Goal: Task Accomplishment & Management: Manage account settings

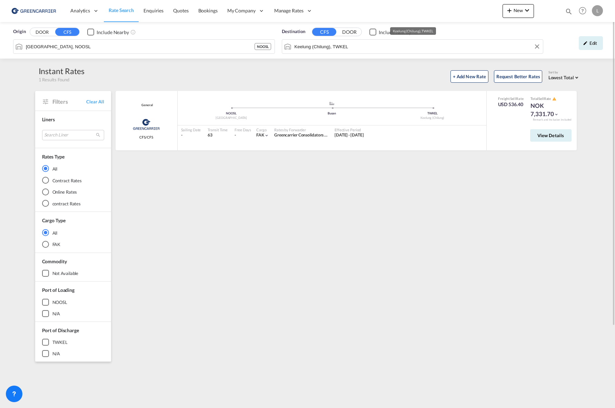
click at [342, 51] on div "Origin DOOR CFS Include Nearby [GEOGRAPHIC_DATA], NOOSL NOOSL Destination CFS D…" at bounding box center [307, 40] width 615 height 37
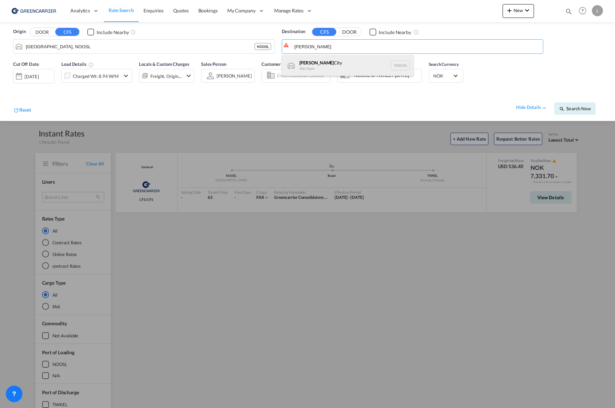
click at [331, 71] on div "[GEOGRAPHIC_DATA] [GEOGRAPHIC_DATA] VNSGN" at bounding box center [347, 65] width 131 height 21
type input "[GEOGRAPHIC_DATA], VNSGN"
click at [65, 75] on div at bounding box center [67, 76] width 11 height 14
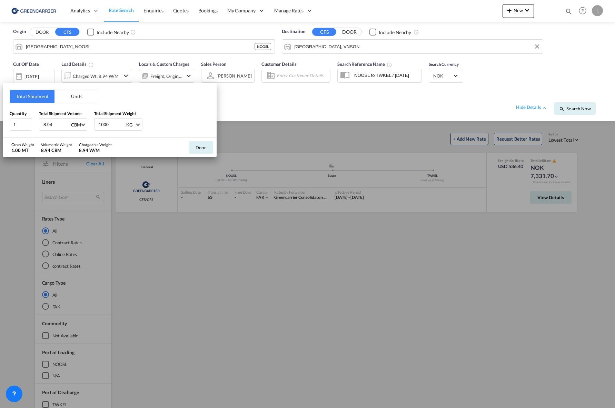
click at [72, 94] on button "Units" at bounding box center [76, 96] width 44 height 13
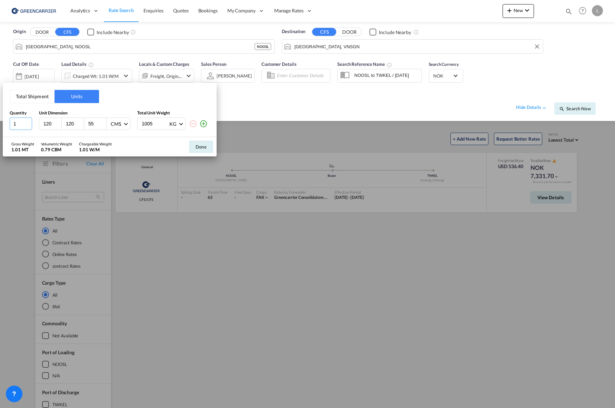
drag, startPoint x: 22, startPoint y: 127, endPoint x: -3, endPoint y: 127, distance: 25.5
click at [0, 127] on html "Analytics Reports Dashboard Rate Search Enquiries Quotes" at bounding box center [307, 204] width 615 height 408
type input "2"
type input "60"
type input "81"
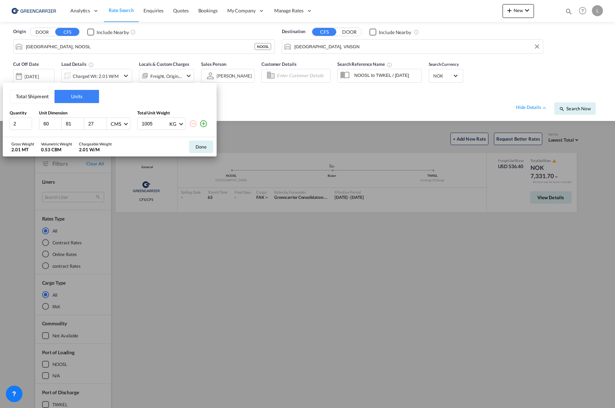
type input "27"
drag, startPoint x: 152, startPoint y: 122, endPoint x: 75, endPoint y: 111, distance: 77.0
click at [75, 111] on div "Quantity Unit Dimension Total Unit Weight 2 60 81 27 CMS CMS Inches 1005 KG KG …" at bounding box center [110, 120] width 200 height 20
type input "602"
click at [201, 148] on button "Done" at bounding box center [201, 147] width 24 height 12
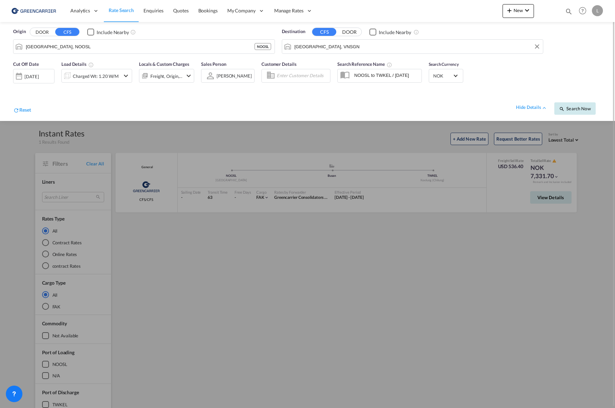
click at [569, 113] on button "Search Now" at bounding box center [574, 108] width 41 height 12
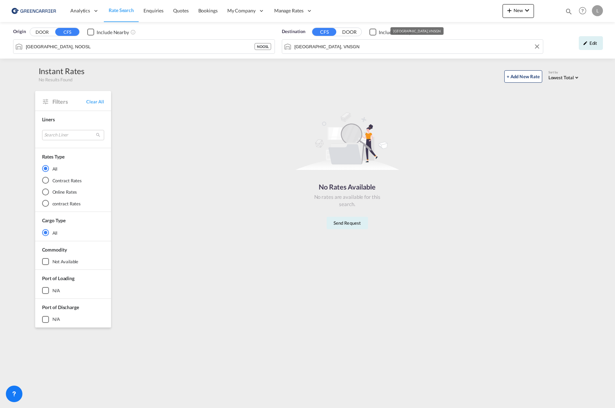
click at [360, 45] on input "[GEOGRAPHIC_DATA], VNSGN" at bounding box center [416, 46] width 245 height 10
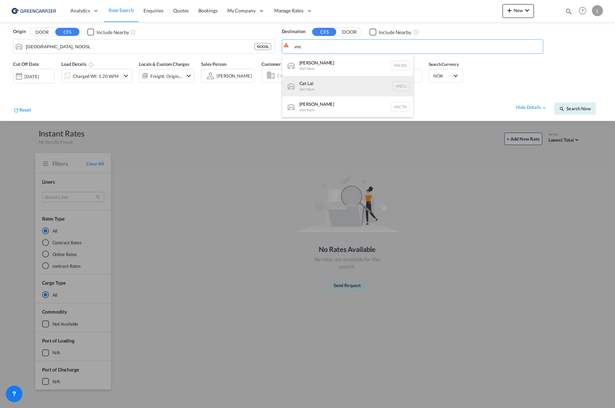
click at [339, 83] on div "Cat Lai Viet Nam VNCLI" at bounding box center [347, 86] width 131 height 21
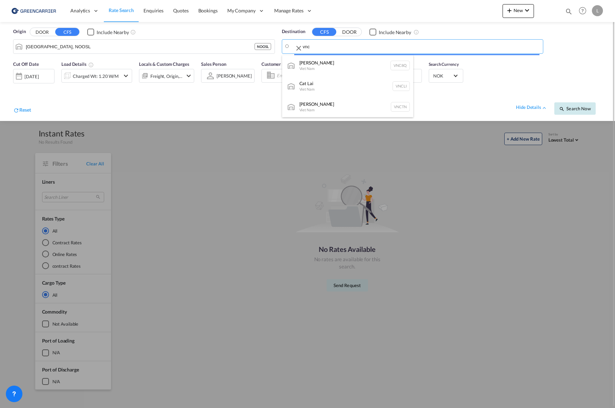
type input "Cat Lai, VNCLI"
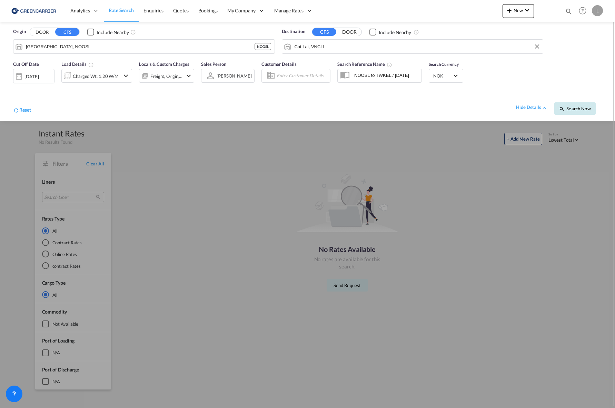
click at [578, 105] on button "Search Now" at bounding box center [574, 108] width 41 height 12
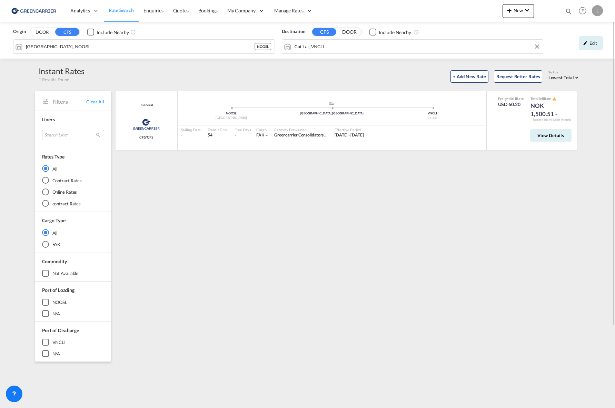
click at [372, 46] on input "Cat Lai, VNCLI" at bounding box center [416, 46] width 245 height 10
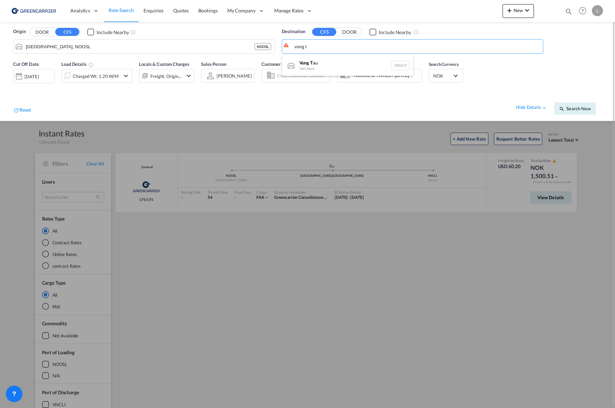
click at [330, 61] on div "Vung T au [GEOGRAPHIC_DATA] VNVUT" at bounding box center [347, 65] width 131 height 21
type input "Vung Tau, VNVUT"
click at [573, 107] on span "Search Now" at bounding box center [574, 109] width 31 height 6
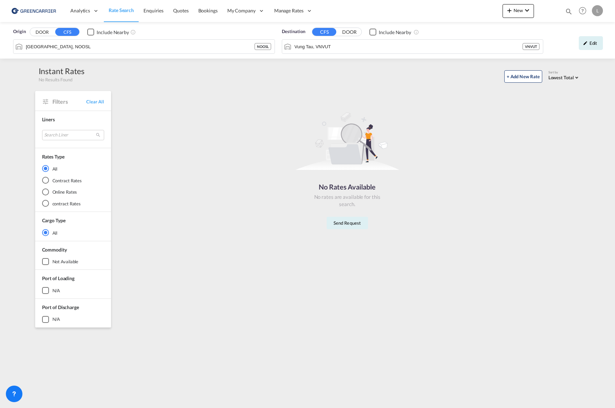
drag, startPoint x: 200, startPoint y: 13, endPoint x: 154, endPoint y: 405, distance: 395.4
click at [200, 13] on span "Bookings" at bounding box center [207, 11] width 19 height 6
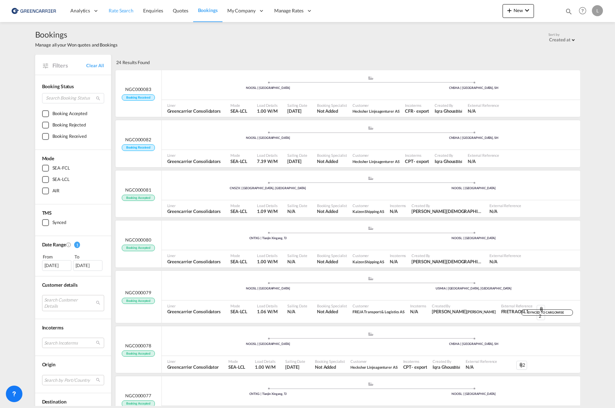
click at [126, 11] on span "Rate Search" at bounding box center [121, 11] width 25 height 6
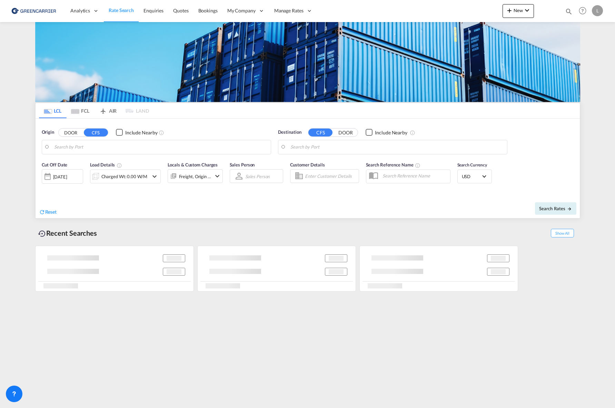
type input "[GEOGRAPHIC_DATA], NOOSL"
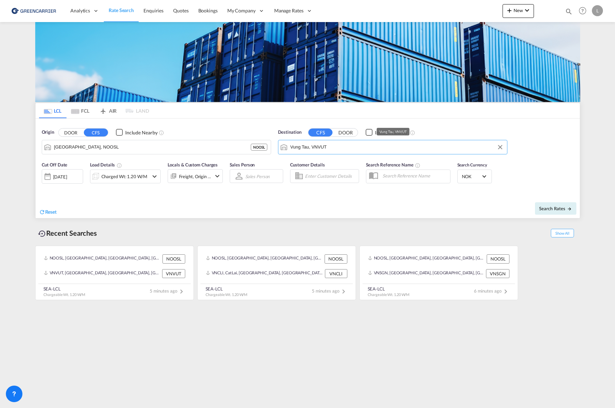
click at [346, 151] on input "Vung Tau, VNVUT" at bounding box center [396, 147] width 213 height 10
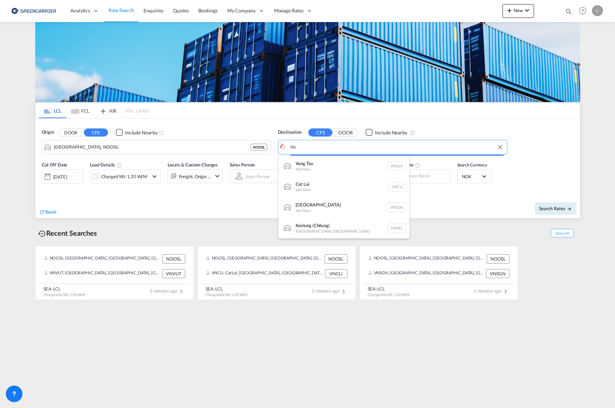
type input "V"
type input "v"
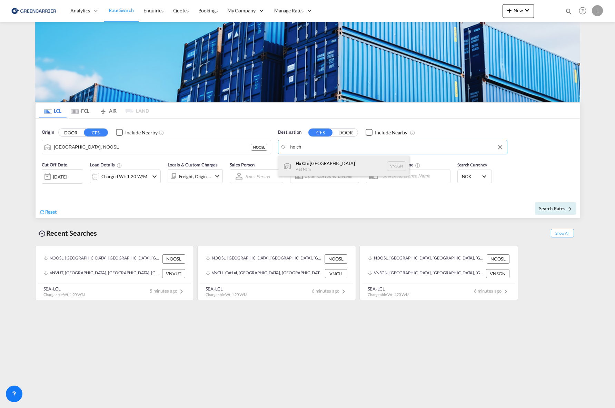
click at [345, 158] on div "Ho Ch i [GEOGRAPHIC_DATA] VNSGN" at bounding box center [343, 166] width 131 height 21
type input "[GEOGRAPHIC_DATA], VNSGN"
click at [552, 211] on button "Search Rates" at bounding box center [555, 208] width 41 height 12
type input "NOOSL to VNSGN / [DATE]"
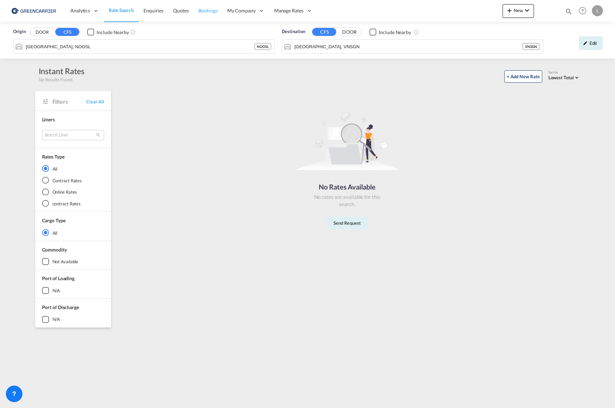
click at [207, 13] on span "Bookings" at bounding box center [207, 11] width 19 height 6
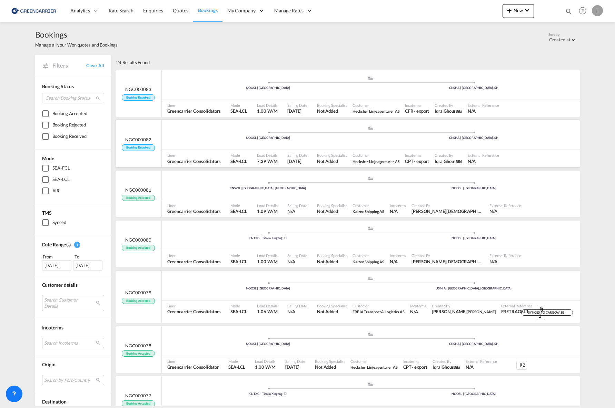
click at [235, 152] on div "Mode SEA-LCL" at bounding box center [241, 158] width 27 height 17
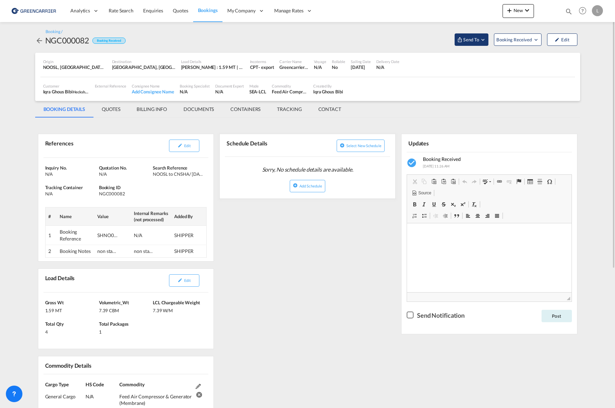
click at [475, 39] on span "Send To" at bounding box center [470, 39] width 17 height 7
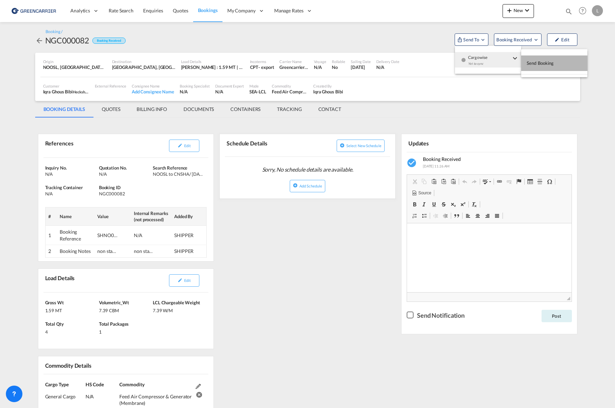
click at [544, 62] on span "Send Booking" at bounding box center [539, 63] width 27 height 11
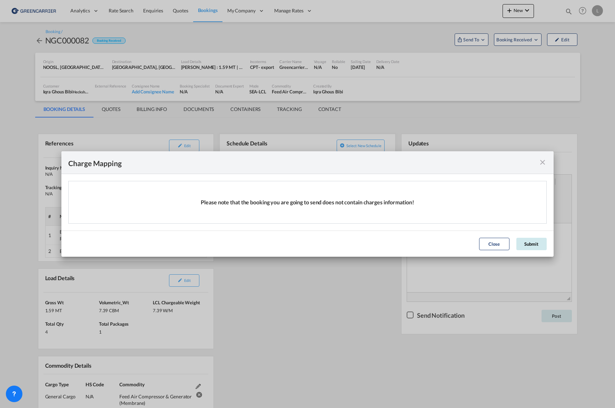
click at [527, 245] on button "Submit" at bounding box center [531, 244] width 30 height 12
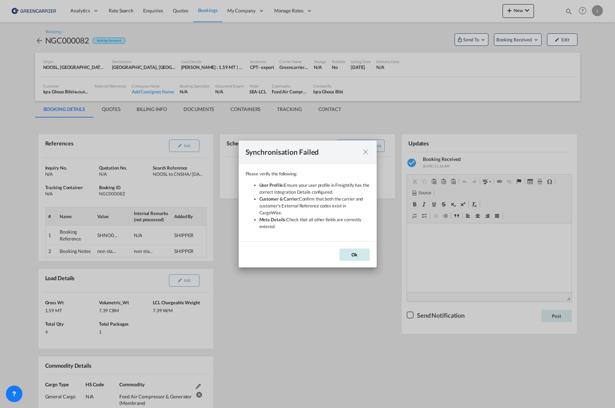
click at [360, 254] on button "Ok" at bounding box center [354, 255] width 30 height 12
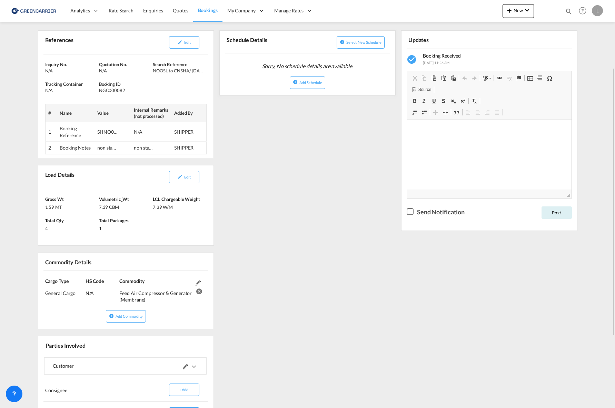
scroll to position [69, 0]
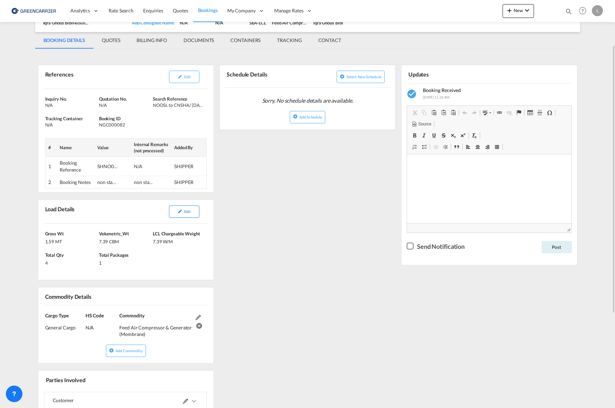
click at [177, 214] on button "Edit" at bounding box center [184, 211] width 30 height 12
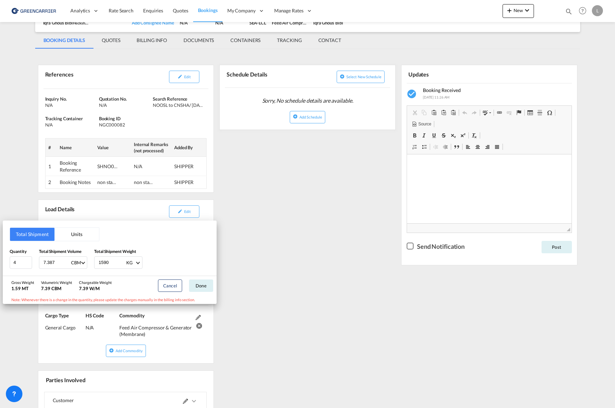
click at [76, 239] on button "Units" at bounding box center [76, 234] width 44 height 13
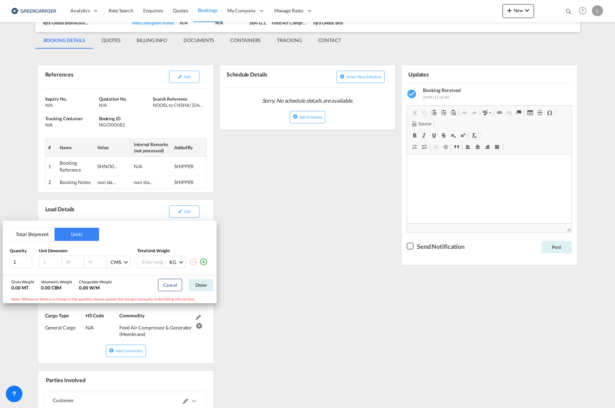
click at [39, 232] on button "Total Shipment" at bounding box center [32, 234] width 44 height 13
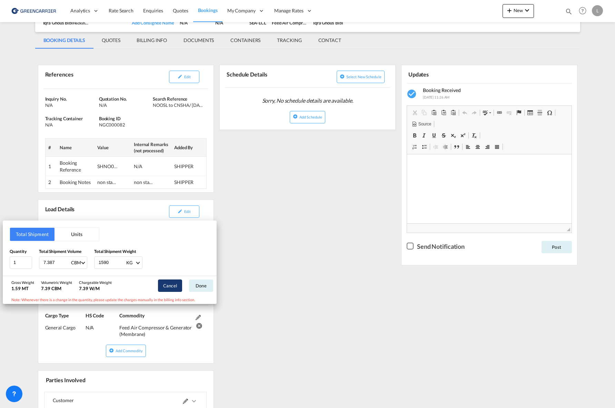
click at [172, 287] on button "Cancel" at bounding box center [170, 286] width 24 height 12
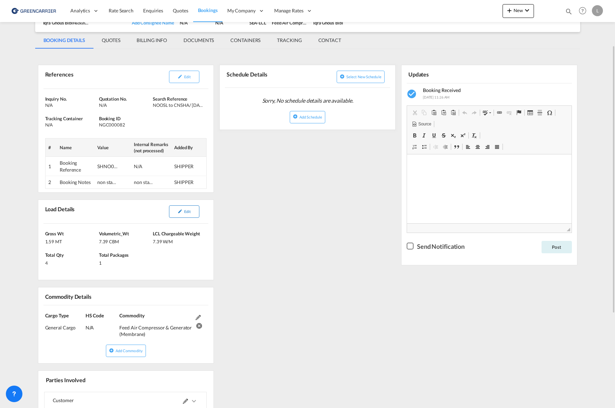
click at [192, 216] on button "Edit" at bounding box center [184, 211] width 30 height 12
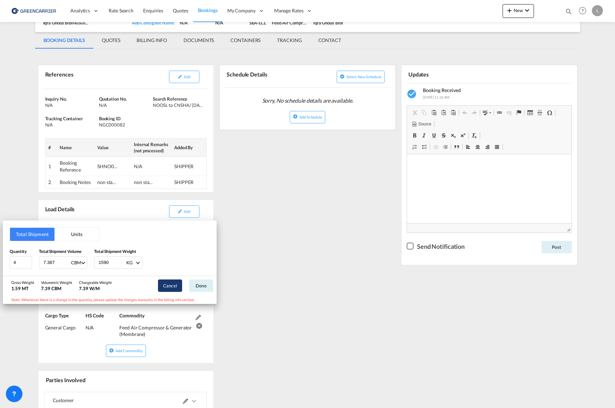
click at [169, 287] on button "Cancel" at bounding box center [170, 286] width 24 height 12
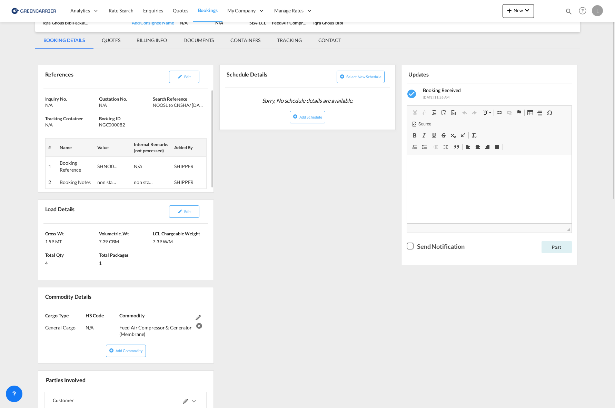
scroll to position [0, 0]
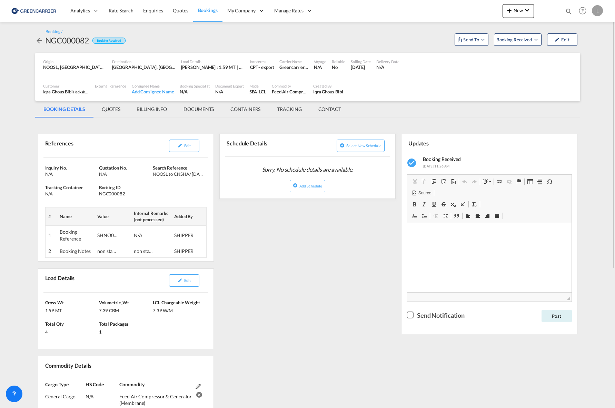
click at [56, 41] on div "NGC000082" at bounding box center [67, 40] width 44 height 11
copy div "NGC000082"
click at [186, 284] on button "Edit" at bounding box center [184, 280] width 30 height 12
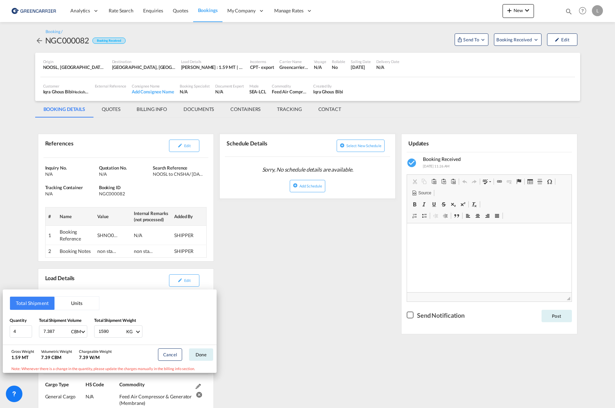
click at [106, 233] on div "Total Shipment Units Quantity 4 Total Shipment Volume 7.387 CBM CBM CFT Total S…" at bounding box center [307, 204] width 615 height 408
click at [106, 233] on div "SHNO00077349" at bounding box center [107, 235] width 21 height 7
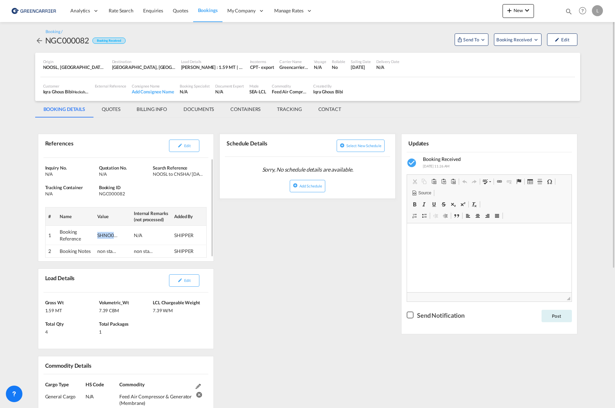
copy div "SHNO00077349"
click at [274, 91] on div "Feed Air Compressor & Generator (Membrane)" at bounding box center [290, 92] width 36 height 6
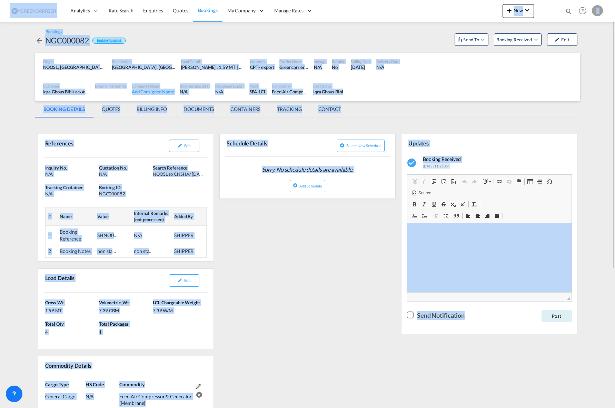
click at [295, 91] on div "Feed Air Compressor & Generator (Membrane)" at bounding box center [290, 92] width 36 height 6
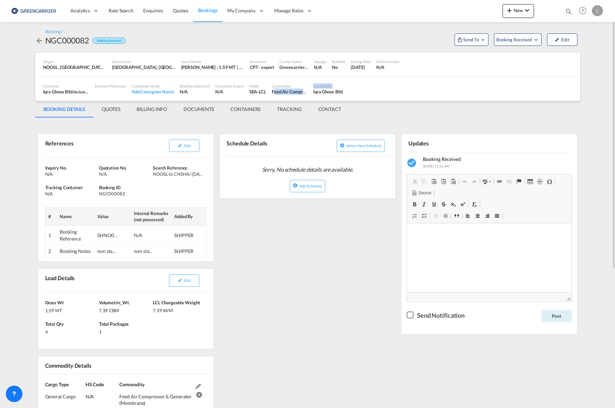
drag, startPoint x: 273, startPoint y: 91, endPoint x: 312, endPoint y: 98, distance: 39.4
click at [312, 98] on div "Customer Iqra Ghous [PERSON_NAME] Linjeagenturer AS , +-1 more External Referen…" at bounding box center [307, 89] width 534 height 17
click at [276, 76] on div "Origin [GEOGRAPHIC_DATA], [GEOGRAPHIC_DATA], [GEOGRAPHIC_DATA], [GEOGRAPHIC_DAT…" at bounding box center [307, 65] width 534 height 24
drag, startPoint x: 271, startPoint y: 92, endPoint x: 304, endPoint y: 93, distance: 32.8
click at [304, 93] on div "Feed Air Compressor & Generator (Membrane)" at bounding box center [290, 92] width 36 height 6
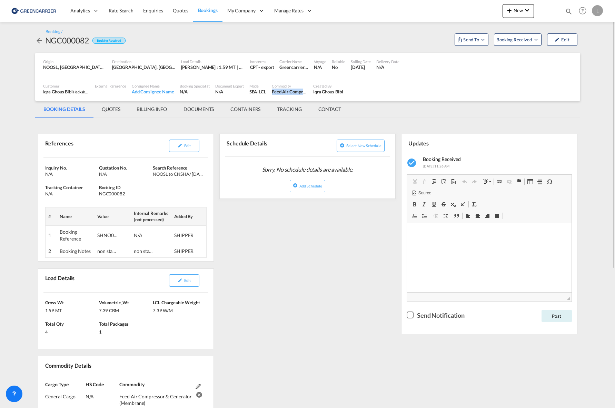
copy div "Feed Air Compre"
click at [568, 39] on button "Edit" at bounding box center [562, 39] width 30 height 12
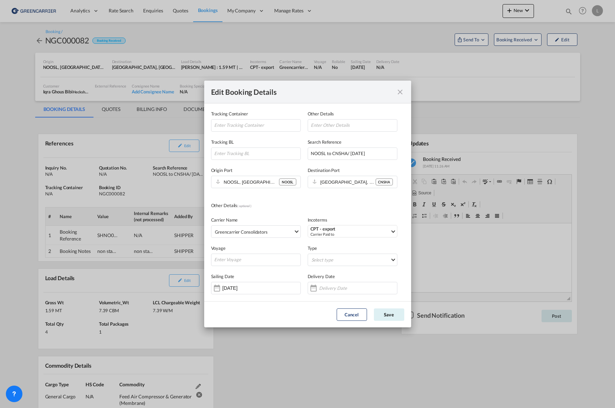
click at [400, 91] on md-icon "icon-close fg-AAA8AD mr-0 cursor" at bounding box center [400, 92] width 8 height 8
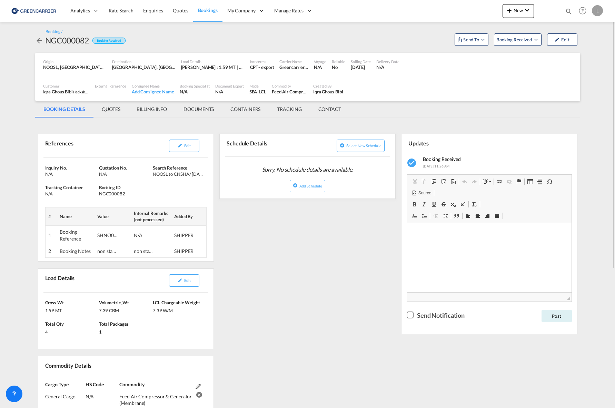
click at [209, 110] on md-tab-item "DOCUMENTS" at bounding box center [198, 109] width 47 height 17
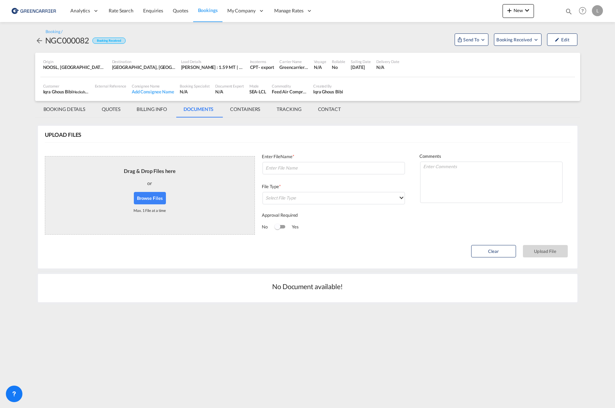
click at [161, 204] on button "Browse Files" at bounding box center [150, 198] width 32 height 12
click at [316, 170] on input at bounding box center [333, 168] width 142 height 12
click at [322, 194] on md-select "Select File Type DO/CRO Draft B/L Freight Invoice Commercial Invoice Original B…" at bounding box center [333, 198] width 142 height 12
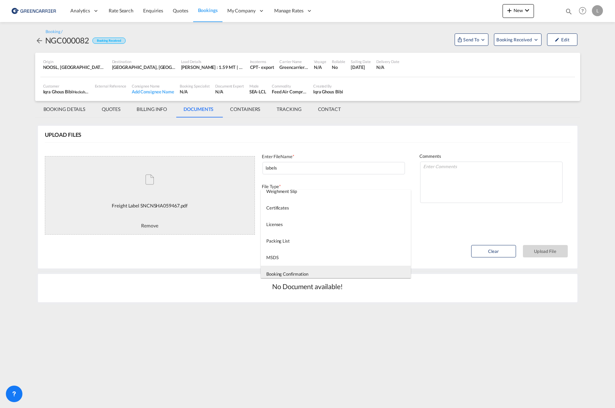
scroll to position [176, 0]
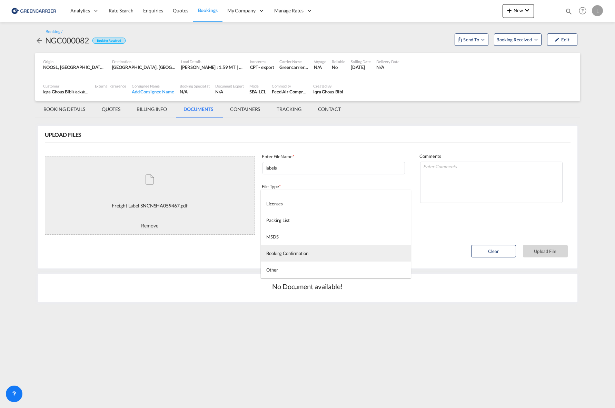
click at [304, 258] on md-option "Booking Confirmation" at bounding box center [336, 253] width 150 height 17
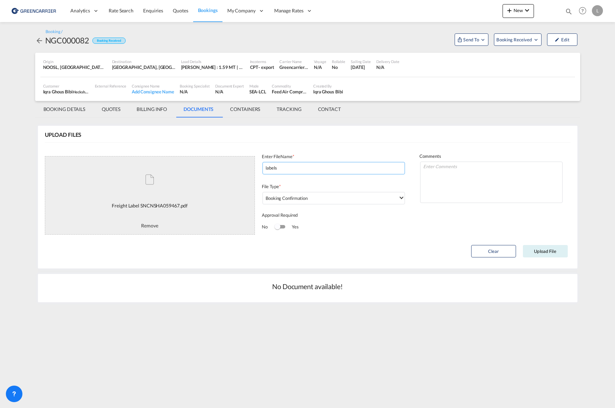
click at [313, 168] on input "labels" at bounding box center [333, 168] width 142 height 12
paste input "SNCNSHA059467"
type input "labels SNCNSHA059467"
click at [564, 252] on button "Upload File" at bounding box center [545, 251] width 45 height 12
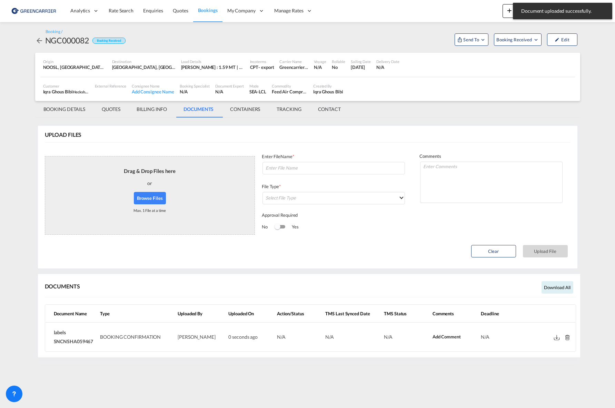
click at [148, 193] on button "Browse Files" at bounding box center [150, 198] width 32 height 12
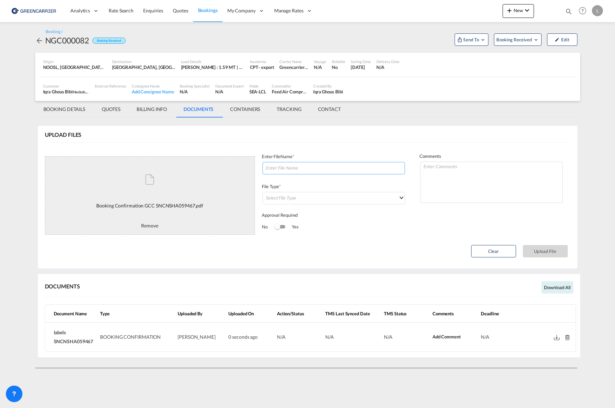
click at [299, 170] on input at bounding box center [333, 168] width 142 height 12
paste input "SNCNSHA059467"
type input "SNCNSHA059467"
click at [323, 195] on md-select "Select File Type" at bounding box center [333, 198] width 142 height 12
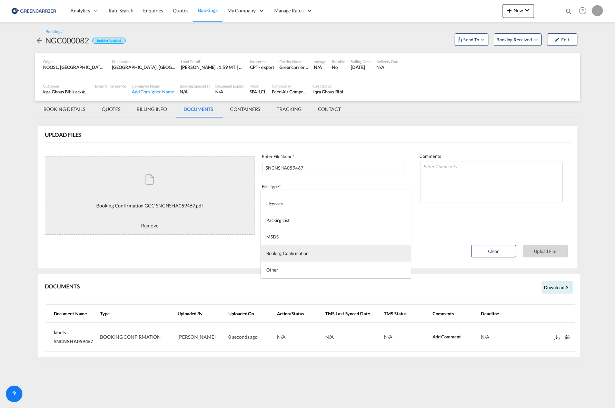
click at [314, 252] on md-option "Booking Confirmation" at bounding box center [336, 253] width 150 height 17
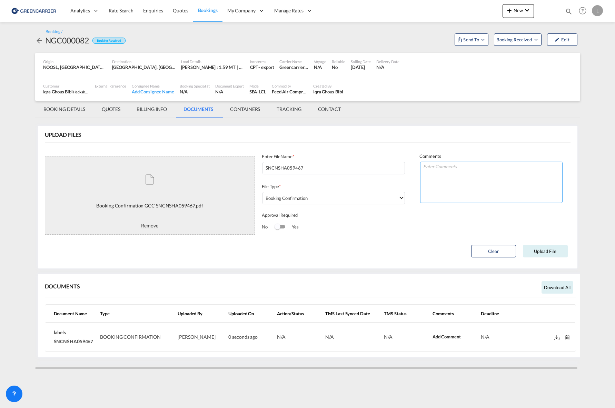
click at [495, 184] on textarea at bounding box center [491, 182] width 142 height 41
type textarea "m"
type textarea "MANGLER DIMENSJONER"
click at [545, 246] on button "Upload File" at bounding box center [545, 251] width 45 height 12
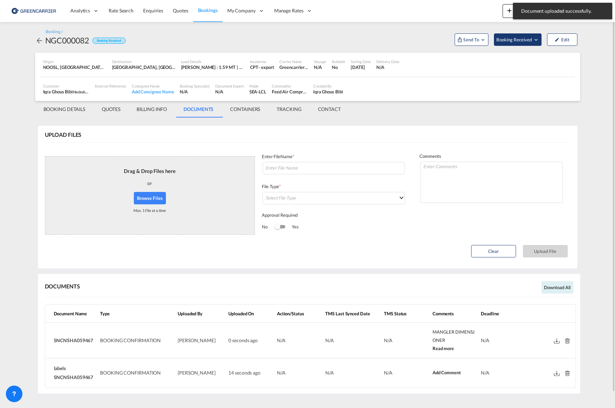
click at [517, 40] on span "Booking Received" at bounding box center [514, 39] width 36 height 7
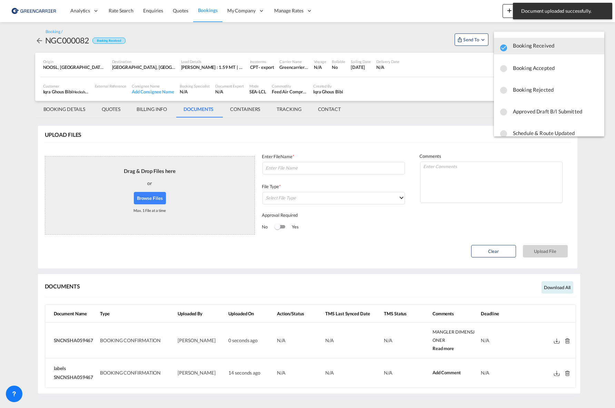
click at [533, 66] on span "Booking Accepted" at bounding box center [556, 68] width 86 height 12
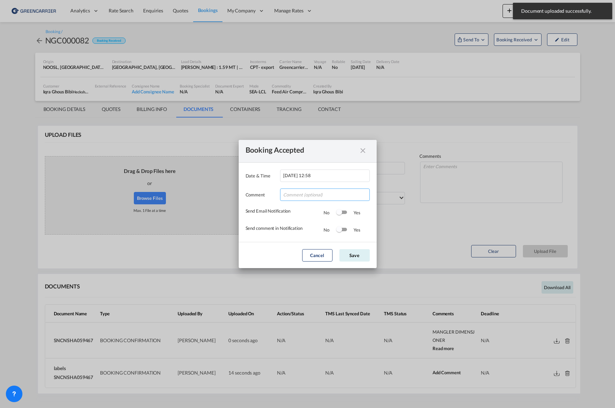
click at [303, 193] on input "Date & ..." at bounding box center [325, 195] width 90 height 12
type input "Takk for booking. Dokumenter vedlagt. Send oss dimensjoner asap"
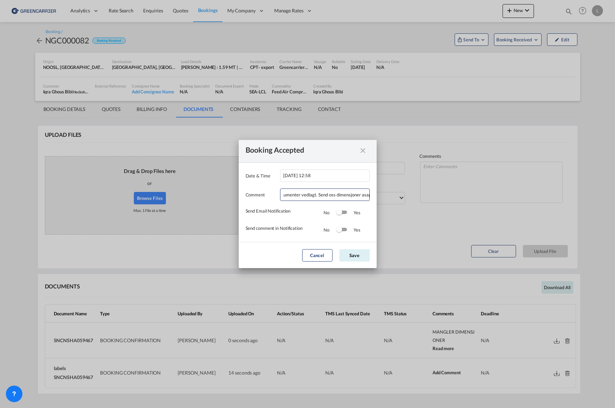
click at [339, 210] on div "Switch 1" at bounding box center [339, 212] width 6 height 6
click at [347, 231] on div "Yes" at bounding box center [353, 229] width 14 height 7
click at [343, 232] on div "Switch 2" at bounding box center [341, 230] width 10 height 8
click at [351, 250] on button "Save" at bounding box center [354, 255] width 30 height 12
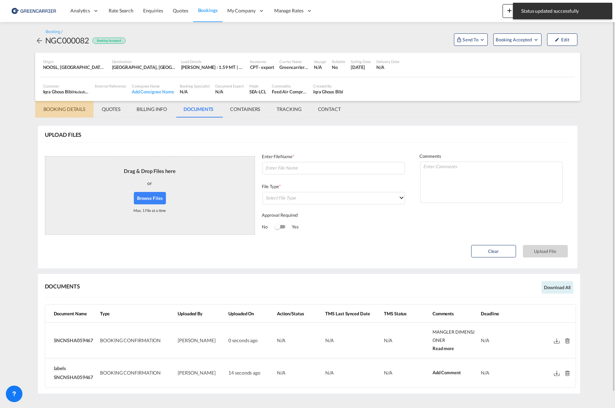
click at [56, 111] on md-tab-item "BOOKING DETAILS" at bounding box center [64, 109] width 59 height 17
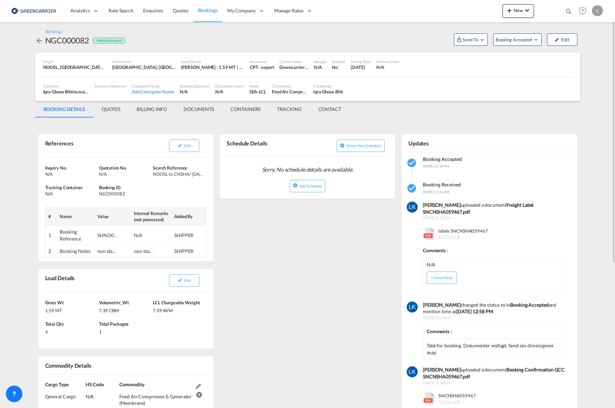
click at [203, 10] on span "Bookings" at bounding box center [208, 10] width 20 height 6
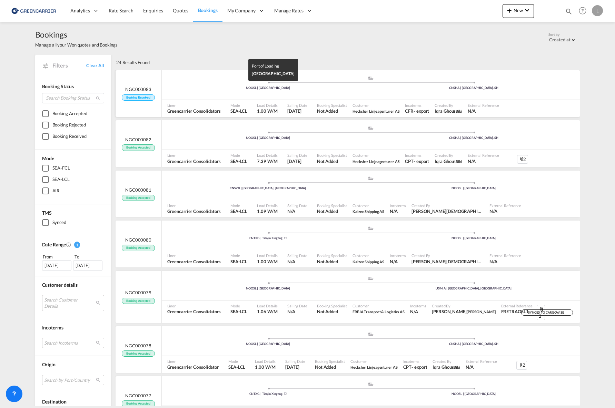
click at [199, 86] on div "NOOSL | [GEOGRAPHIC_DATA]" at bounding box center [268, 88] width 206 height 4
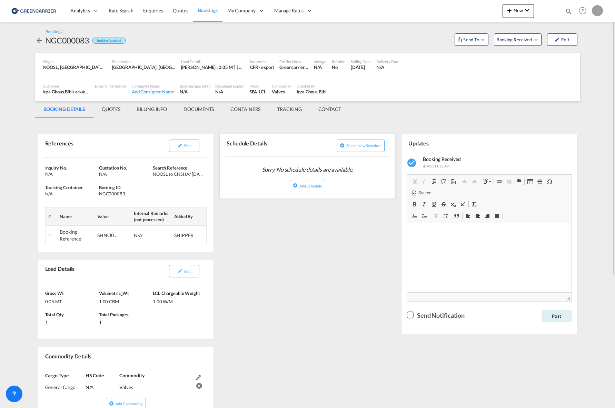
click at [110, 237] on div "SHNO00077350" at bounding box center [107, 235] width 21 height 7
copy div "SHNO00077350"
click at [38, 39] on md-icon "icon-arrow-left" at bounding box center [39, 41] width 8 height 8
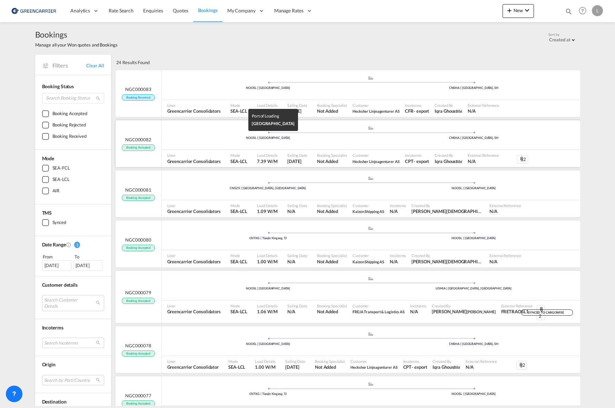
click at [206, 140] on div "NOOSL | [GEOGRAPHIC_DATA]" at bounding box center [268, 138] width 206 height 4
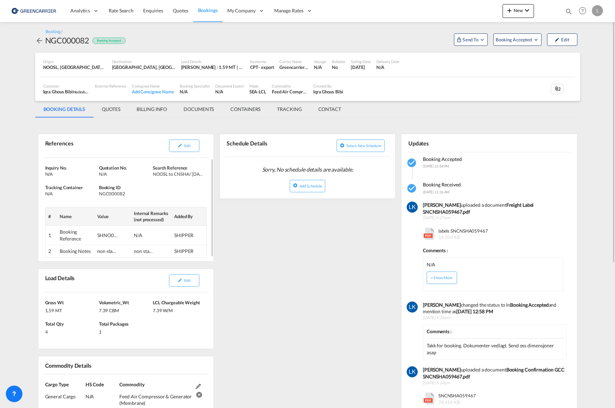
click at [105, 236] on div "SHNO00077349" at bounding box center [107, 235] width 21 height 7
copy div "SHNO00077349"
click at [325, 284] on div "References Edit Inquiry No. N/A Quotation No. N/A Search Reference NOOSL to CNS…" at bounding box center [307, 375] width 545 height 509
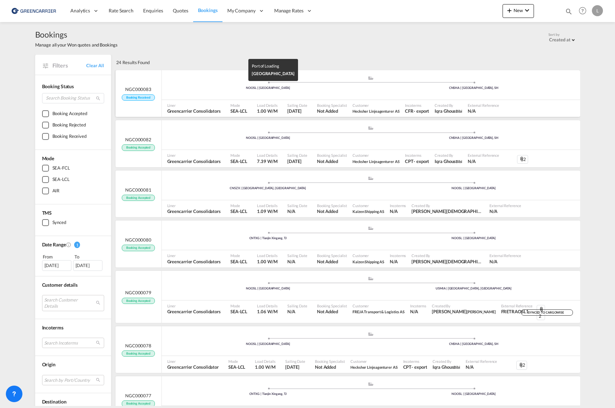
click at [180, 90] on div "NOOSL | [GEOGRAPHIC_DATA]" at bounding box center [268, 88] width 206 height 4
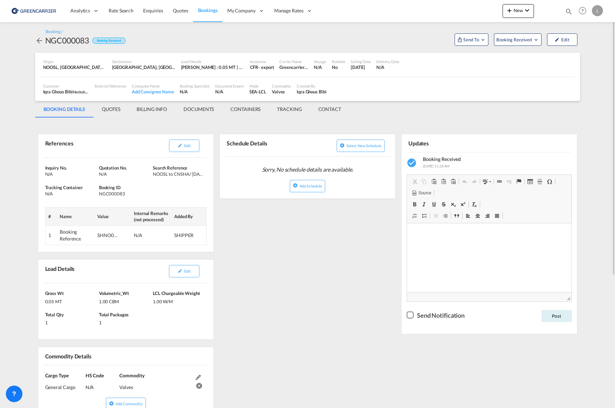
click at [101, 236] on div "SHNO00077350" at bounding box center [107, 235] width 21 height 7
copy div "SHNO00077350"
click at [190, 111] on md-tab-item "DOCUMENTS" at bounding box center [198, 109] width 47 height 17
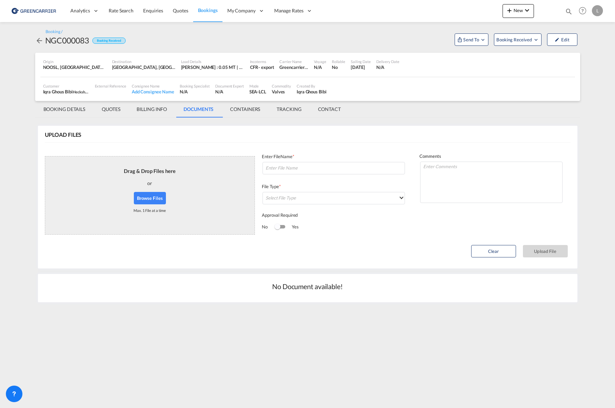
click at [163, 198] on button "Browse Files" at bounding box center [150, 198] width 32 height 12
click at [294, 166] on input at bounding box center [333, 168] width 142 height 12
paste input "SNCNSHA059470"
type input "labels SNCNSHA059470"
click at [306, 196] on md-select "Select File Type DO/CRO Draft B/L Freight Invoice Commercial Invoice Original B…" at bounding box center [333, 198] width 142 height 12
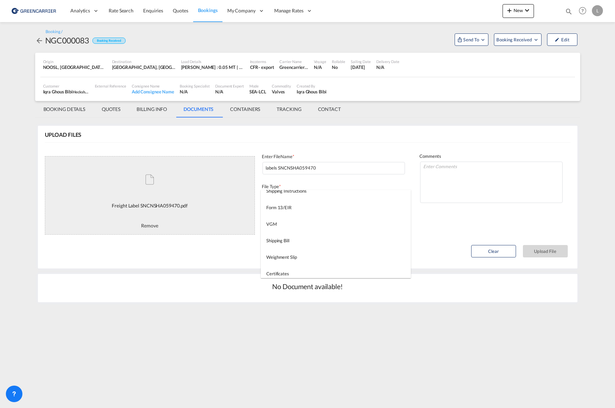
scroll to position [176, 0]
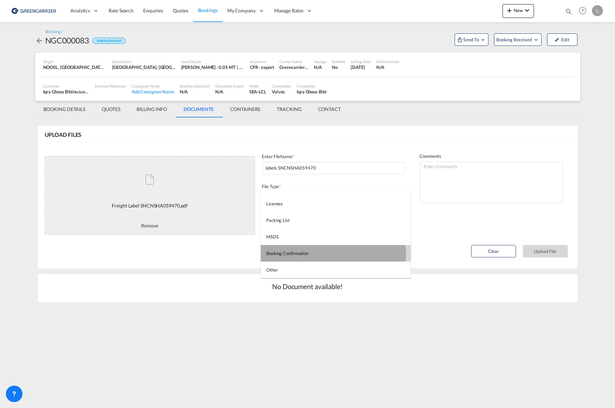
click at [304, 253] on div "Booking Confirmation" at bounding box center [287, 253] width 42 height 6
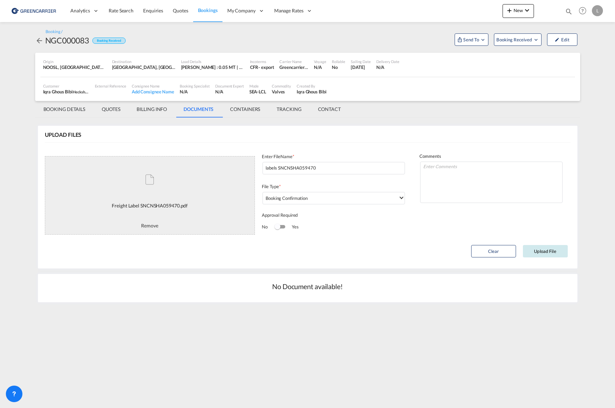
click at [545, 249] on button "Upload File" at bounding box center [545, 251] width 45 height 12
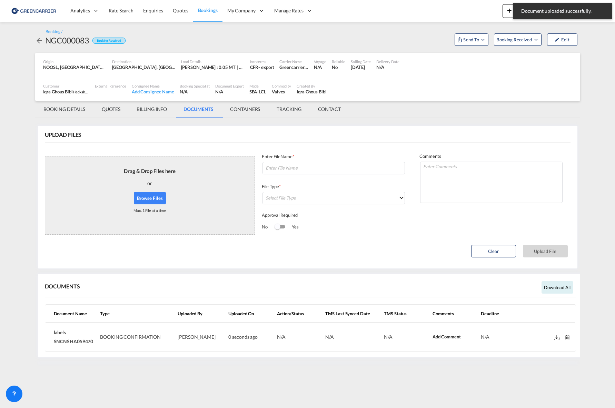
click at [133, 195] on div "Drag & Drop Files here or Browse Files Max. 1 File at a time" at bounding box center [150, 195] width 52 height 67
click at [142, 196] on button "Browse Files" at bounding box center [150, 198] width 32 height 12
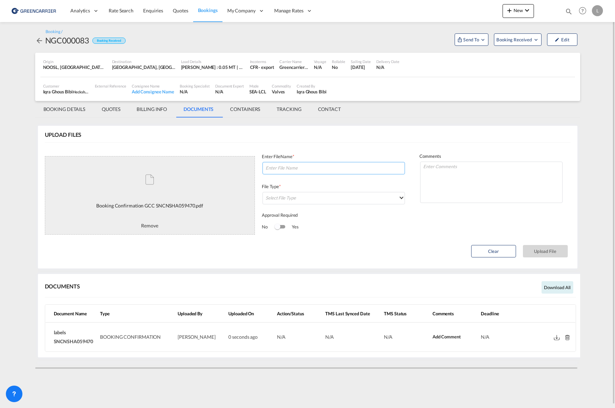
click at [314, 173] on input at bounding box center [333, 168] width 142 height 12
paste input "SNCNSHA059470"
type input "SNCNSHA059470"
click at [277, 193] on md-select "Select File Type" at bounding box center [333, 198] width 142 height 12
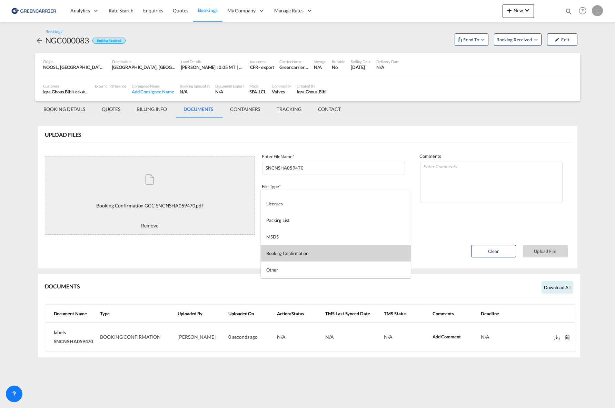
click at [304, 252] on div "Booking Confirmation" at bounding box center [287, 253] width 42 height 6
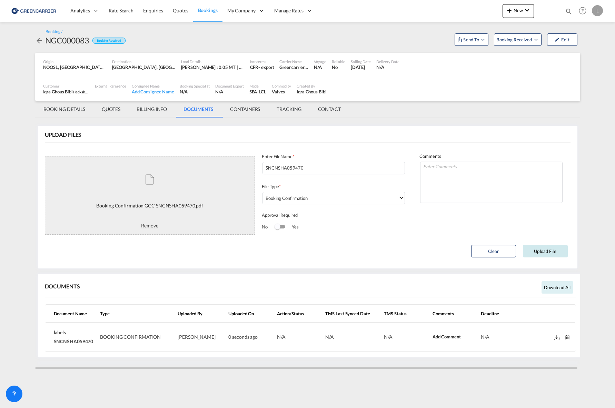
click at [541, 253] on button "Upload File" at bounding box center [545, 251] width 45 height 12
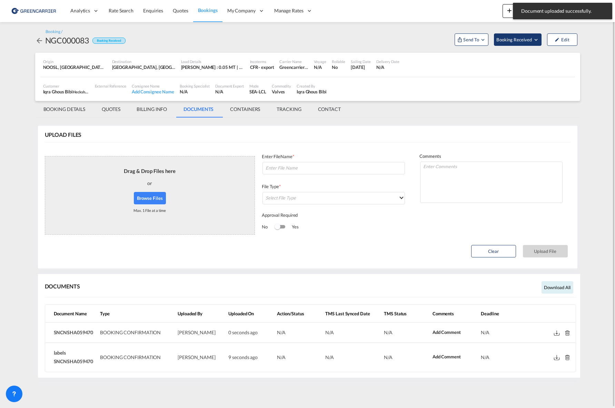
click at [519, 38] on span "Booking Received" at bounding box center [514, 39] width 36 height 7
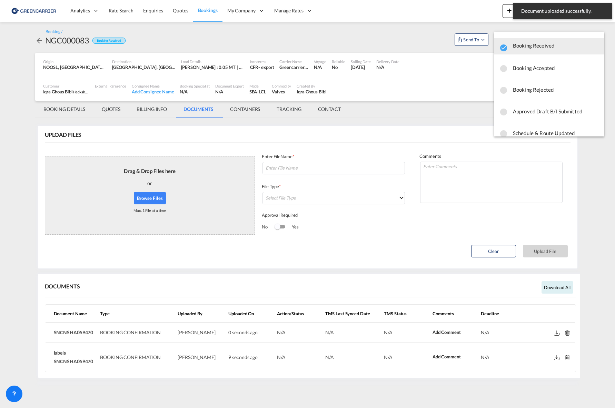
click at [546, 70] on span "Booking Accepted" at bounding box center [556, 68] width 86 height 12
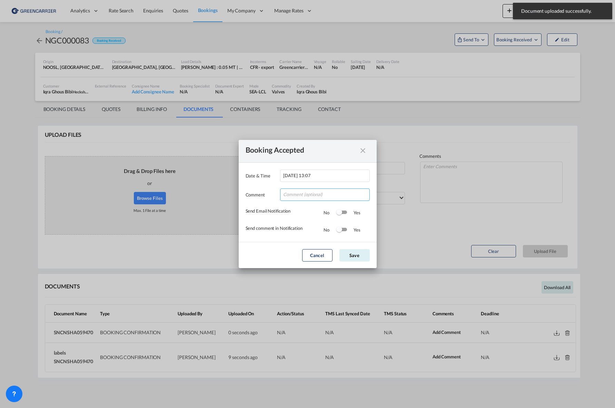
click at [303, 189] on input "Date & ..." at bounding box center [325, 195] width 90 height 12
type input "Takk for booking. Dokumenter vedlagt. Send oss dimensjoner asap"
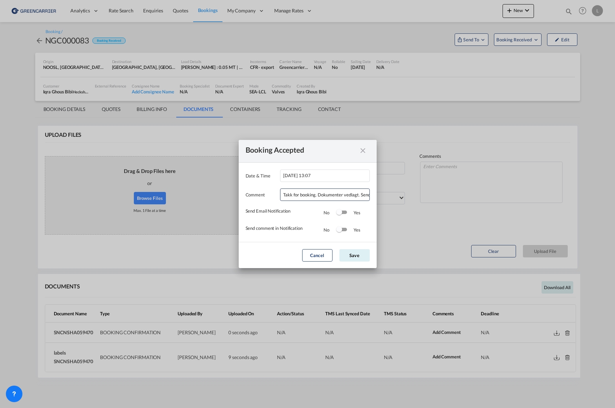
click at [339, 210] on div "Switch 1" at bounding box center [339, 212] width 6 height 6
click at [346, 227] on div "Switch 2" at bounding box center [341, 230] width 10 height 8
click at [354, 249] on md-dialog-actions "Cancel Save" at bounding box center [308, 255] width 138 height 26
click at [350, 258] on button "Save" at bounding box center [354, 255] width 30 height 12
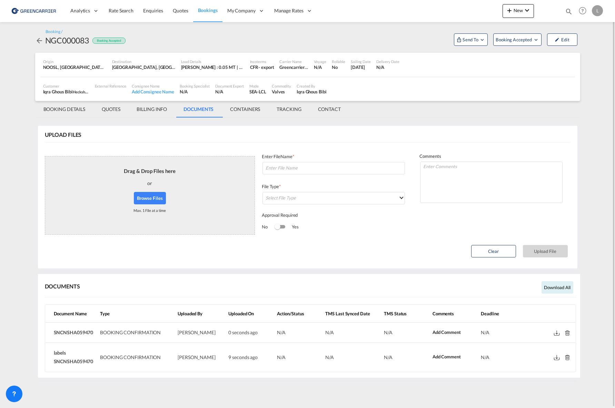
click at [211, 12] on span "Bookings" at bounding box center [208, 10] width 20 height 6
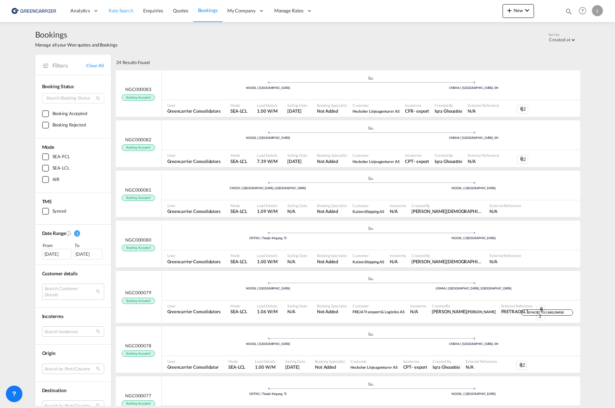
click at [121, 10] on span "Rate Search" at bounding box center [121, 11] width 25 height 6
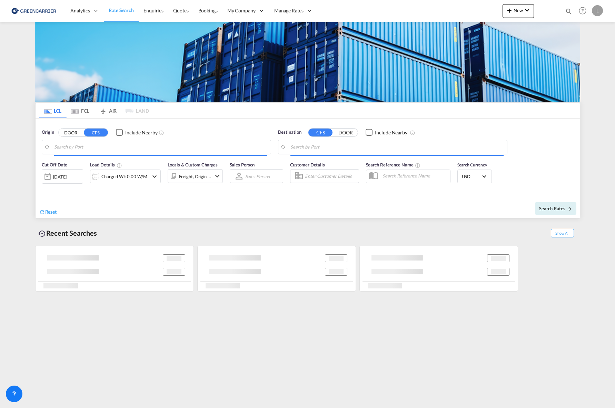
type input "[GEOGRAPHIC_DATA], NOOSL"
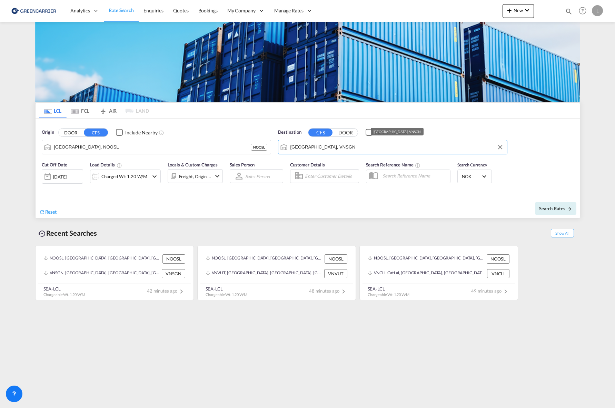
click at [360, 152] on md-autocomplete-wrap "[GEOGRAPHIC_DATA], VNSGN" at bounding box center [396, 149] width 213 height 14
click at [361, 148] on input "[GEOGRAPHIC_DATA], VNSGN" at bounding box center [396, 147] width 213 height 10
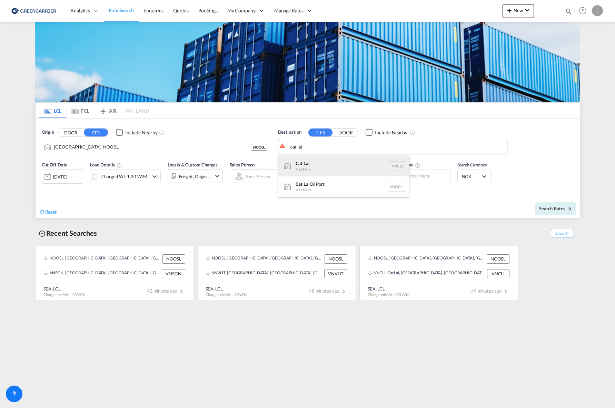
click at [352, 169] on div "Cat Lai Viet Nam VNCLI" at bounding box center [343, 166] width 131 height 21
type input "Cat Lai, VNCLI"
click at [133, 179] on div "Charged Wt: 1.20 W/M" at bounding box center [124, 177] width 46 height 10
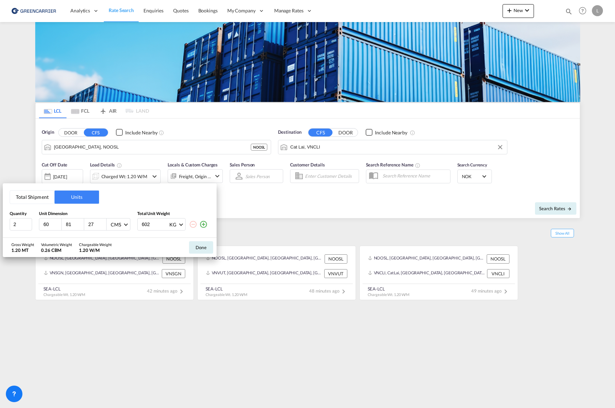
click at [31, 196] on button "Total Shipment" at bounding box center [32, 197] width 44 height 13
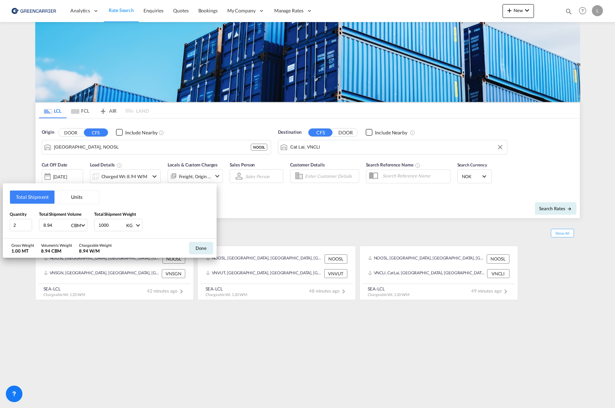
click at [70, 197] on button "Units" at bounding box center [76, 197] width 44 height 13
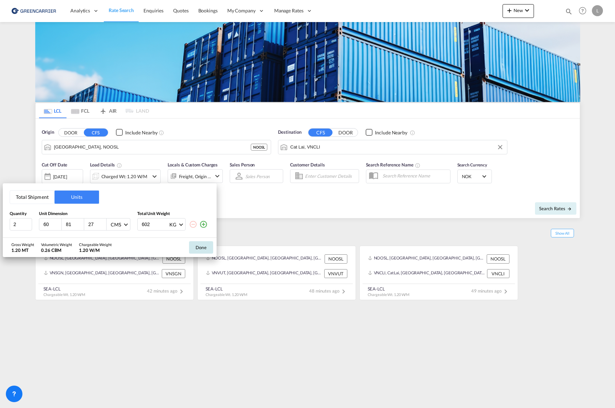
click at [206, 247] on button "Done" at bounding box center [201, 247] width 24 height 12
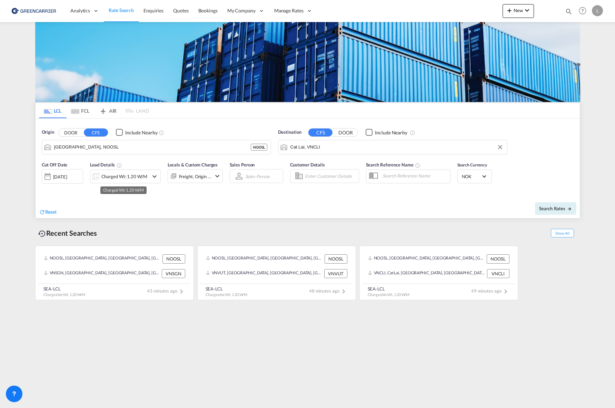
click at [132, 176] on div "Charged Wt: 1.20 W/M" at bounding box center [124, 177] width 46 height 10
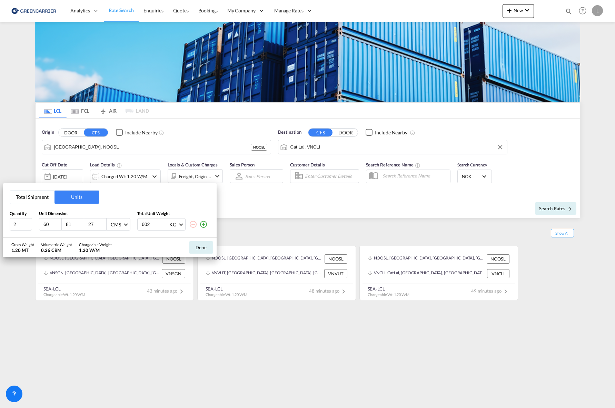
drag, startPoint x: 154, startPoint y: 224, endPoint x: 106, endPoint y: 219, distance: 48.6
click at [106, 219] on div "2 60 81 27 CMS CMS Inches 602 KG KG LB" at bounding box center [110, 224] width 200 height 12
type input "301"
click at [197, 249] on button "Done" at bounding box center [201, 247] width 24 height 12
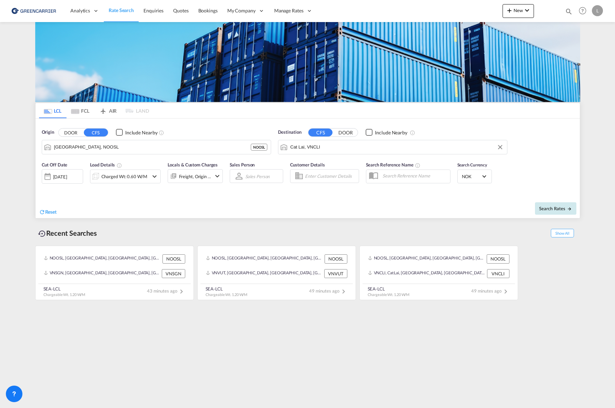
click at [556, 213] on button "Search Rates" at bounding box center [555, 208] width 41 height 12
type input "NOOSL to VNCLI / [DATE]"
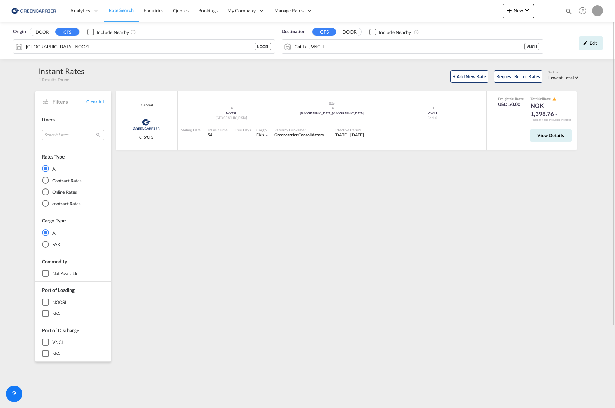
click at [392, 375] on div "General Greencarrier Consolidators CFS/CFS added by you .a{fill:#aaa8ad;} .a{fi…" at bounding box center [346, 298] width 465 height 414
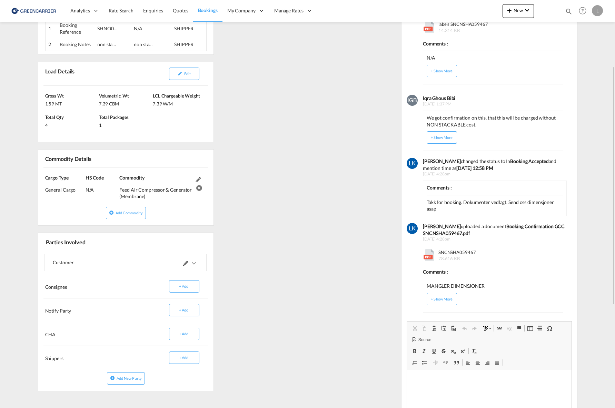
scroll to position [172, 0]
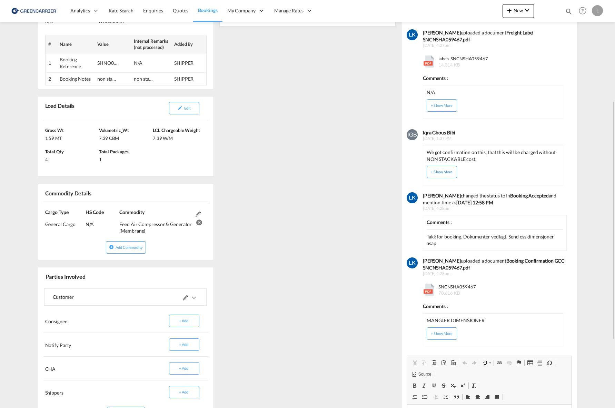
click at [443, 166] on button "+ Show More" at bounding box center [441, 172] width 30 height 12
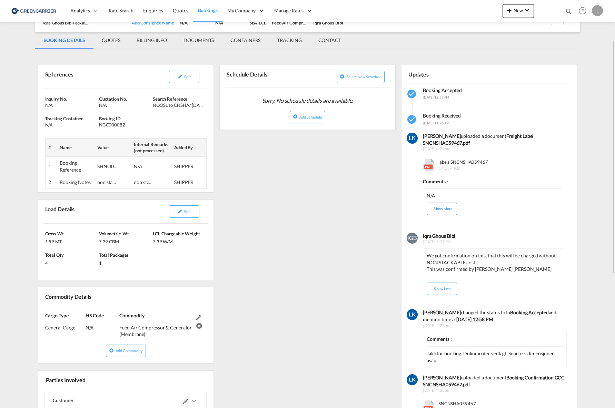
scroll to position [103, 0]
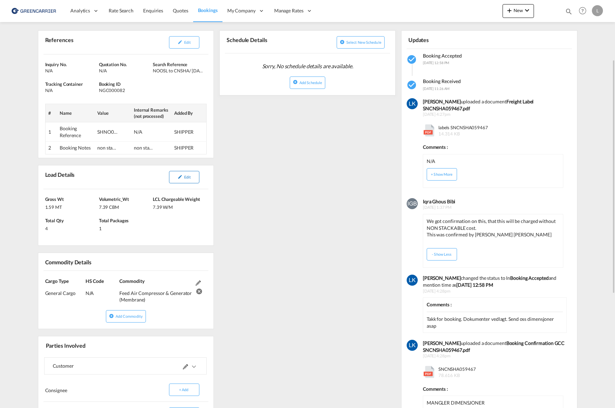
click at [179, 178] on md-icon "icon-pencil" at bounding box center [180, 176] width 5 height 5
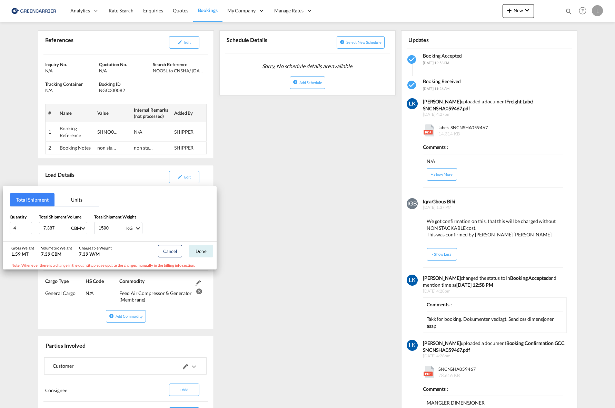
click at [61, 196] on button "Units" at bounding box center [76, 199] width 44 height 13
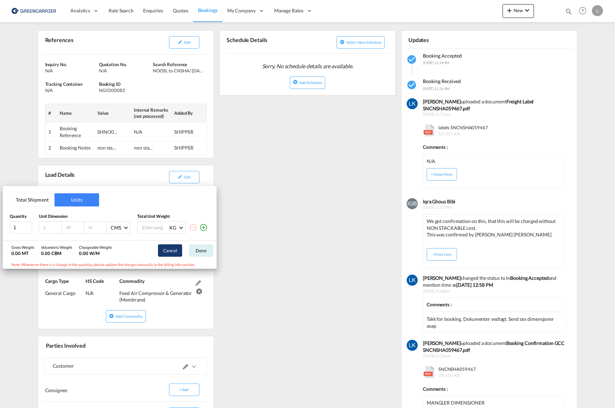
click at [175, 252] on button "Cancel" at bounding box center [170, 250] width 24 height 12
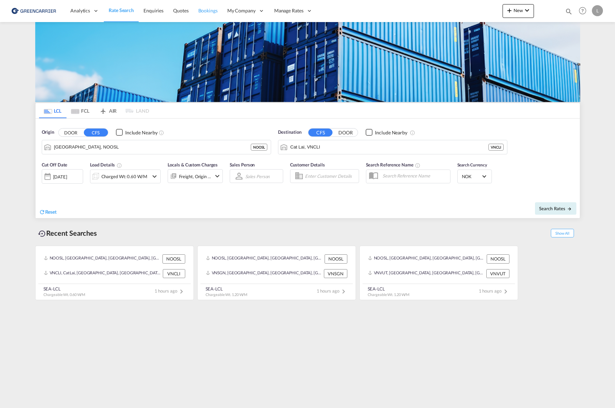
click at [215, 6] on link "Bookings" at bounding box center [207, 11] width 29 height 22
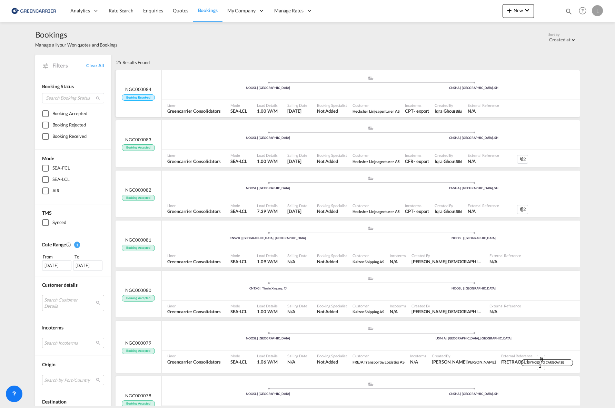
click at [401, 106] on div "Customer Hecksher Linjeagenturer AS" at bounding box center [376, 108] width 52 height 17
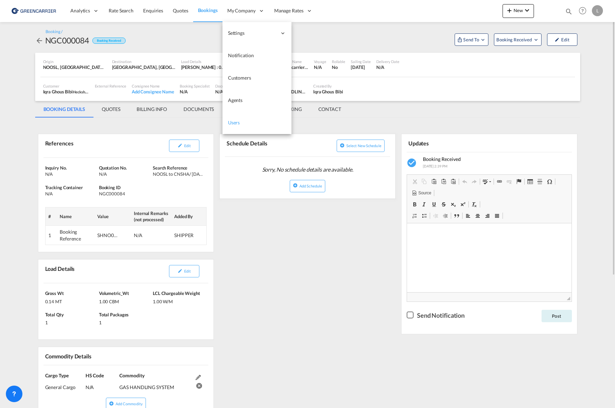
click at [246, 122] on link "Users" at bounding box center [256, 123] width 69 height 22
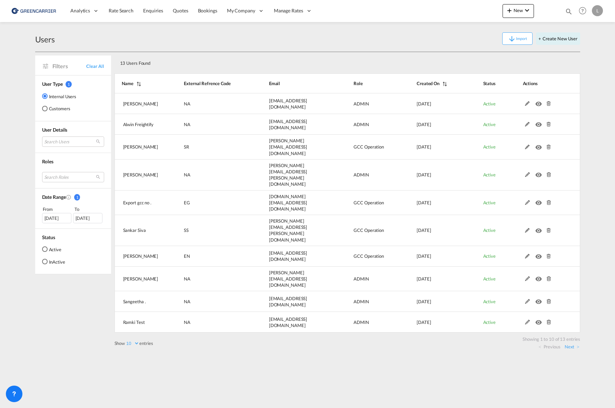
click at [59, 109] on md-radio-button "Customers" at bounding box center [59, 108] width 34 height 7
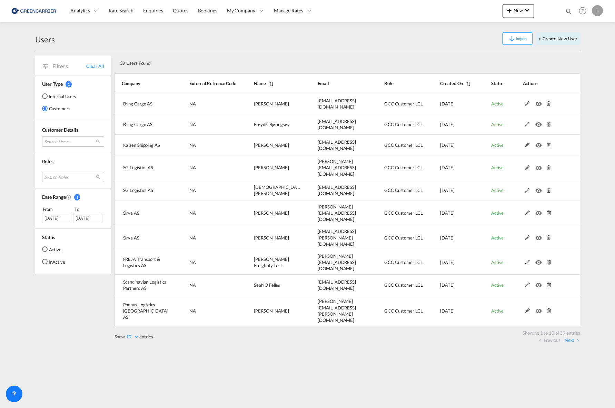
click at [57, 143] on md-select "Search Users user name user laurence Ivarsen sea.oslo@bring.com | bring cargo a…" at bounding box center [73, 142] width 62 height 10
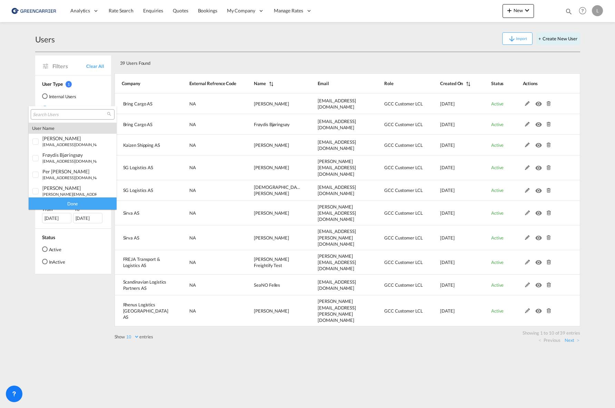
click at [69, 113] on input "search" at bounding box center [70, 115] width 74 height 6
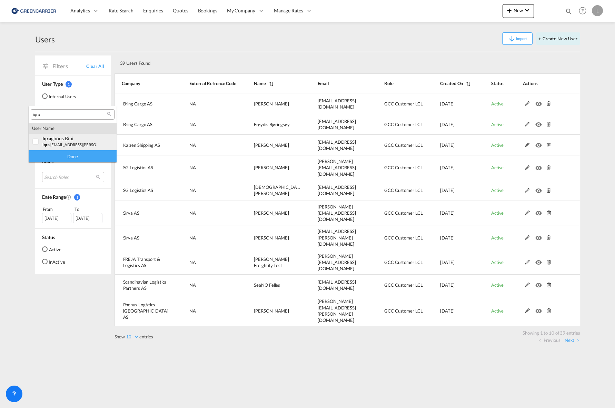
type input "iqra"
click at [59, 140] on div "iqra ghous Bibi" at bounding box center [69, 138] width 54 height 6
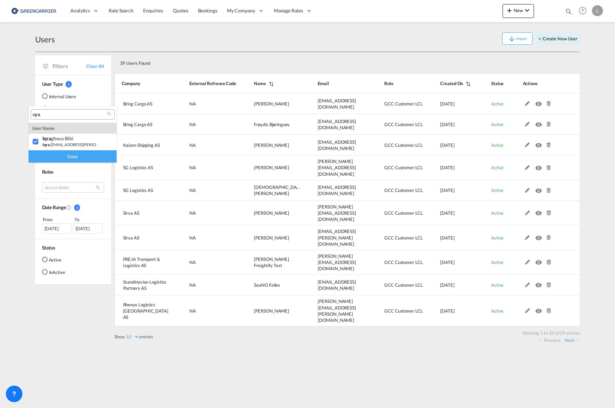
click at [66, 158] on div "Done" at bounding box center [73, 156] width 88 height 12
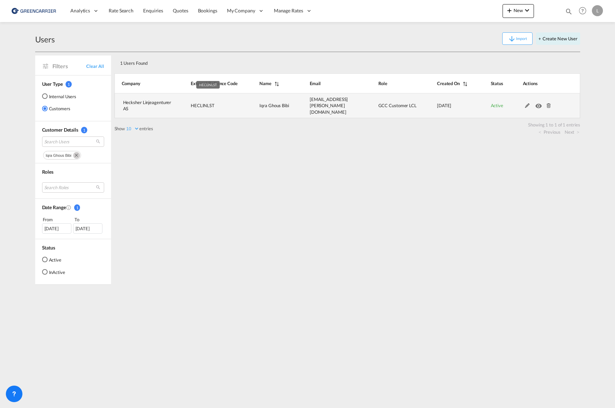
click at [182, 106] on td "HECLINLST" at bounding box center [207, 105] width 69 height 25
click at [527, 103] on md-icon at bounding box center [527, 105] width 9 height 5
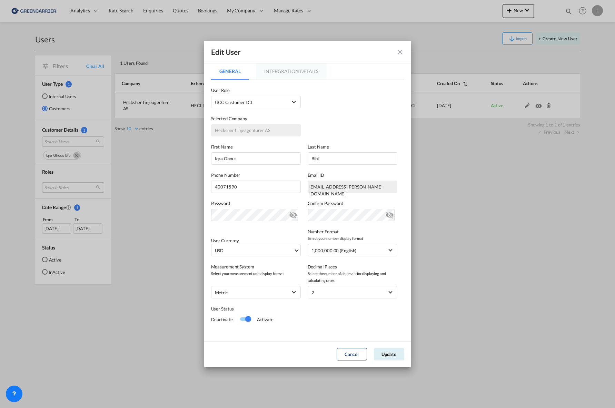
click at [294, 75] on md-tab-item "Intergration Details" at bounding box center [291, 71] width 71 height 17
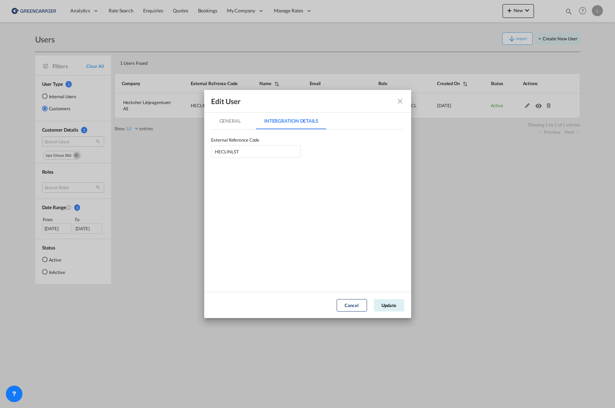
click at [401, 105] on md-icon "icon-close fg-AAA8AD" at bounding box center [400, 101] width 8 height 8
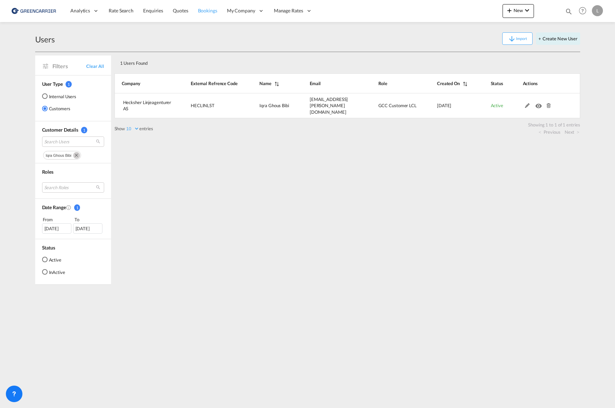
click at [195, 11] on link "Bookings" at bounding box center [207, 11] width 29 height 22
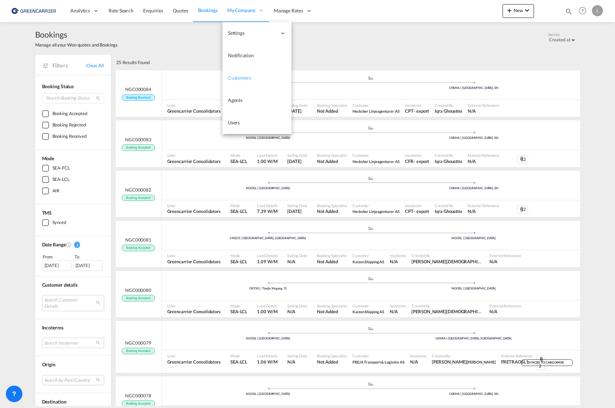
click at [257, 79] on link "Customers" at bounding box center [256, 78] width 69 height 22
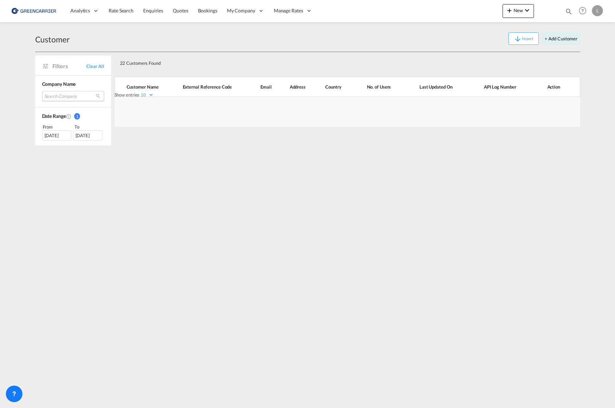
click at [74, 98] on md-select "Search Company gjørtz holding as bring cargo as kaizen shipping as sg logistics…" at bounding box center [73, 96] width 62 height 10
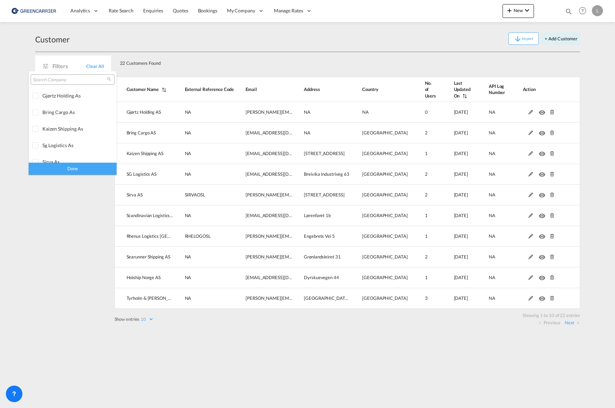
click at [65, 80] on input "search" at bounding box center [70, 80] width 74 height 6
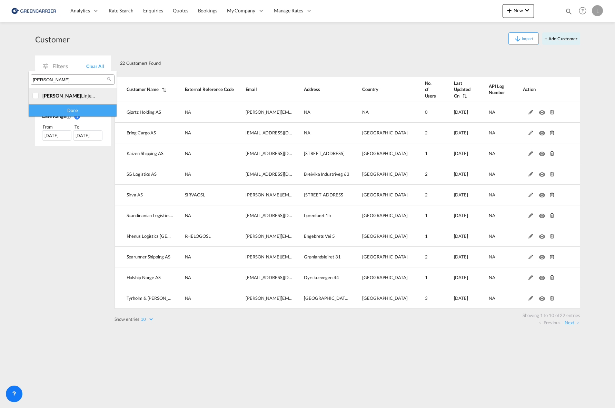
type input "hecksher"
click at [73, 97] on div "hecksher linjeagenturer as" at bounding box center [69, 96] width 54 height 6
click at [77, 110] on div "Done" at bounding box center [73, 110] width 88 height 12
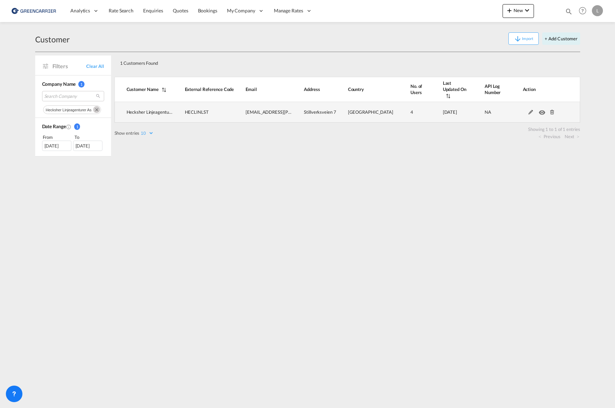
click at [531, 110] on md-icon at bounding box center [530, 112] width 9 height 5
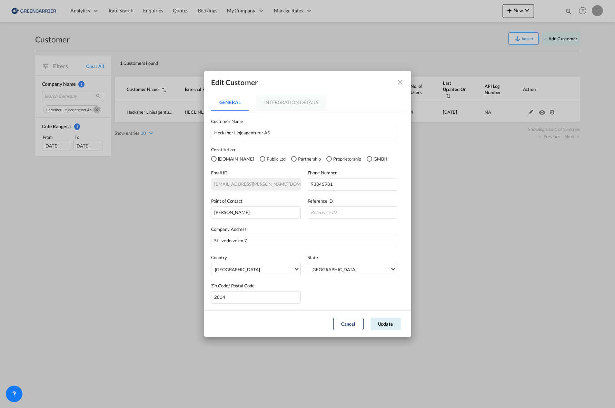
click at [312, 98] on md-tab-item "Intergration Details" at bounding box center [291, 102] width 71 height 17
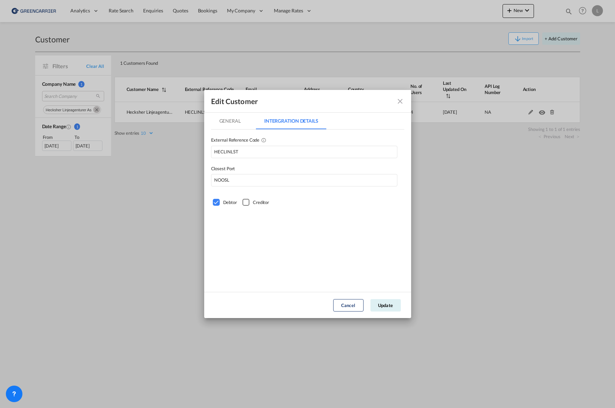
drag, startPoint x: 335, startPoint y: 93, endPoint x: 331, endPoint y: 95, distance: 4.0
click at [331, 95] on div "Edit Customer" at bounding box center [307, 101] width 207 height 23
click at [400, 100] on md-icon "icon-close fg-AAA8AD" at bounding box center [400, 101] width 8 height 8
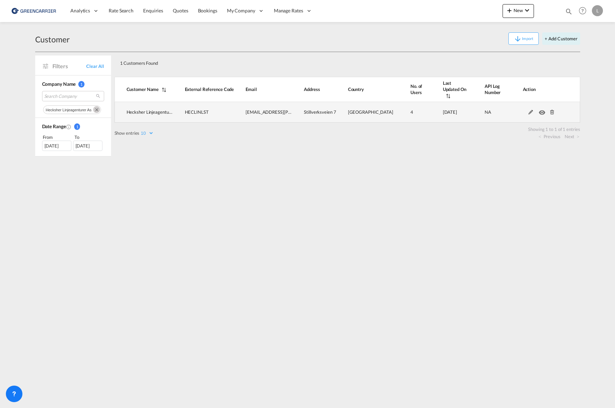
click at [543, 108] on md-icon "icon-eye" at bounding box center [542, 110] width 9 height 5
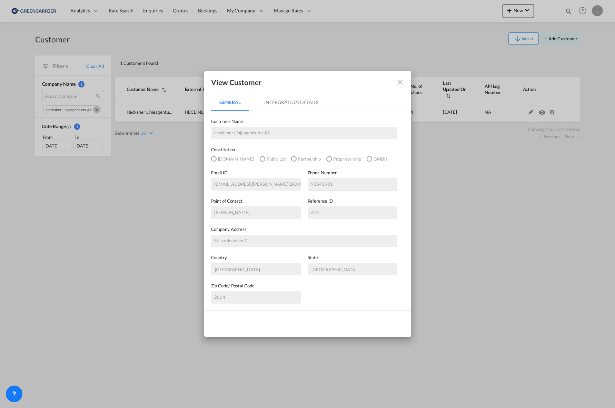
click at [288, 102] on md-tab-item "Intergration Details" at bounding box center [291, 102] width 71 height 17
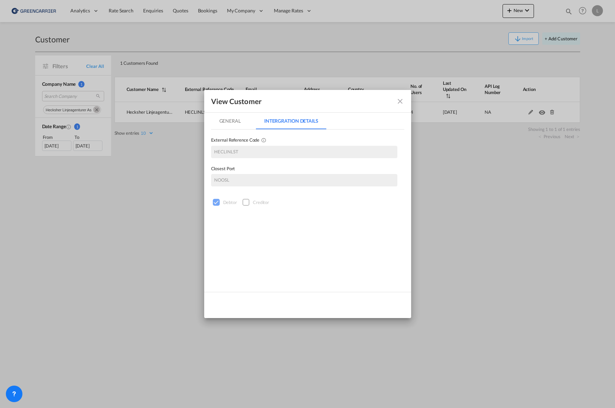
click at [400, 100] on md-icon "icon-close fg-AAA8AD" at bounding box center [400, 101] width 8 height 8
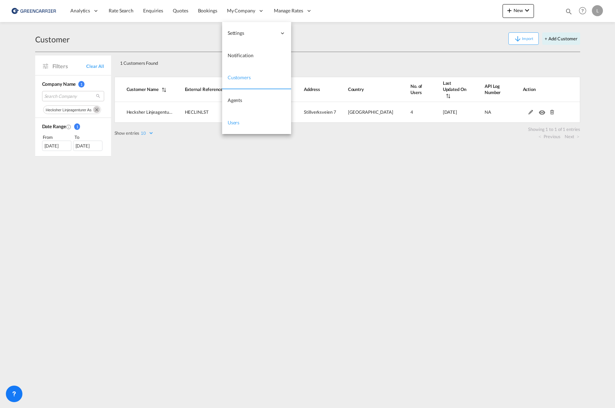
click at [243, 121] on link "Users" at bounding box center [256, 123] width 69 height 22
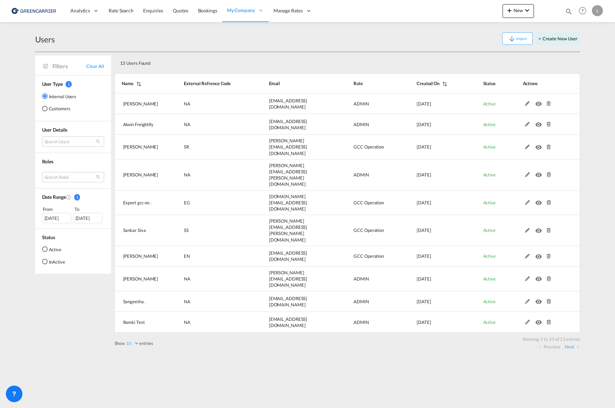
click at [61, 113] on md-radio-group "Internal Users Customers" at bounding box center [59, 105] width 34 height 25
click at [60, 111] on md-radio-button "Customers" at bounding box center [59, 108] width 34 height 7
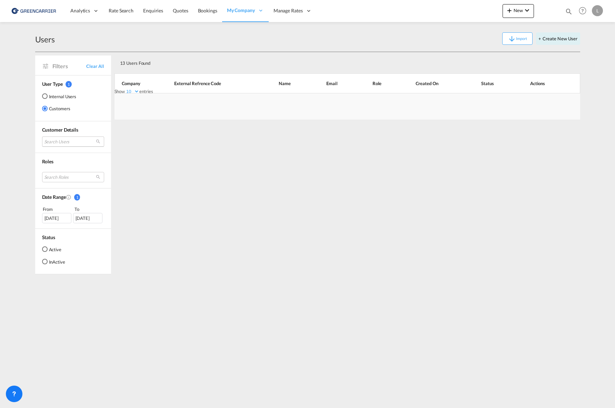
click at [75, 142] on md-select "Search Users" at bounding box center [73, 142] width 62 height 10
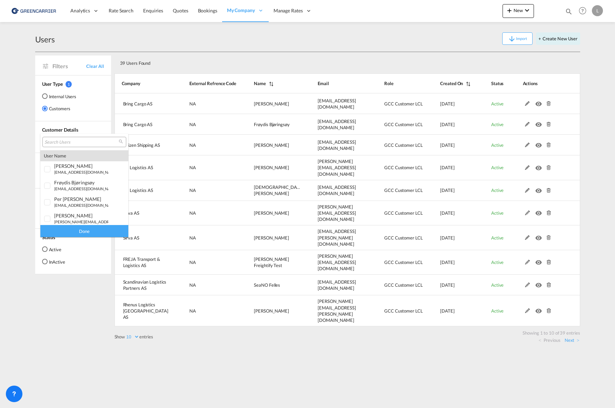
click at [72, 140] on input "search" at bounding box center [81, 142] width 74 height 6
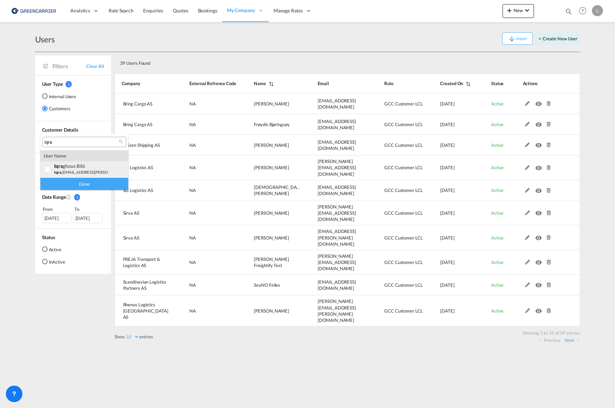
type input "iqra"
click at [83, 167] on div "iqra ghous Bibi" at bounding box center [81, 166] width 54 height 6
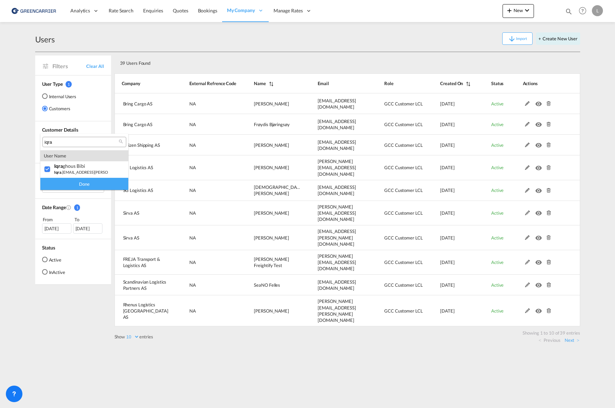
click at [99, 187] on div "Done" at bounding box center [84, 184] width 88 height 12
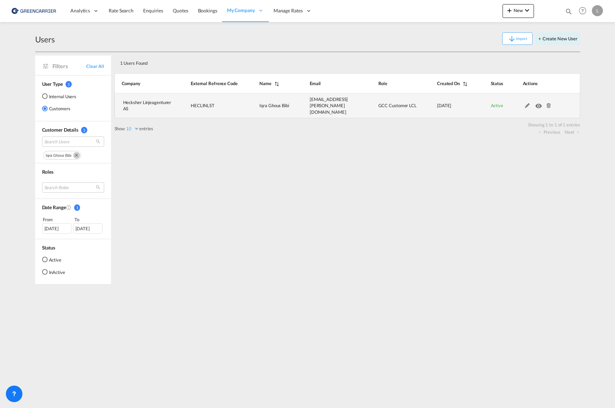
click at [538, 104] on md-icon "icon-eye" at bounding box center [539, 104] width 9 height 5
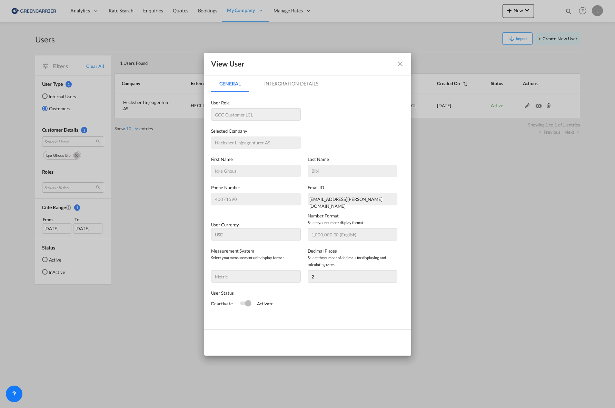
click at [302, 85] on md-tab-item "Intergration Details" at bounding box center [291, 83] width 71 height 17
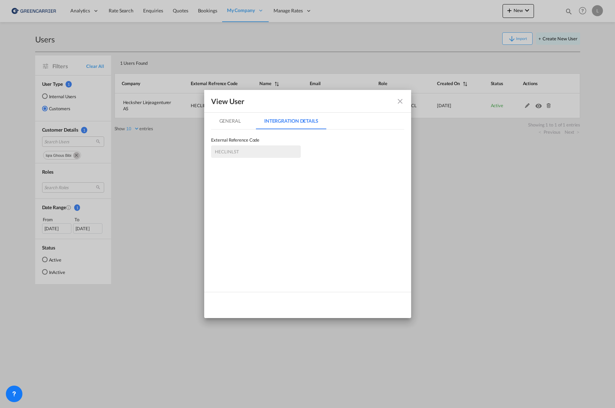
drag, startPoint x: 400, startPoint y: 100, endPoint x: 418, endPoint y: 102, distance: 18.0
click at [400, 100] on md-icon "icon-close fg-AAA8AD" at bounding box center [400, 101] width 8 height 8
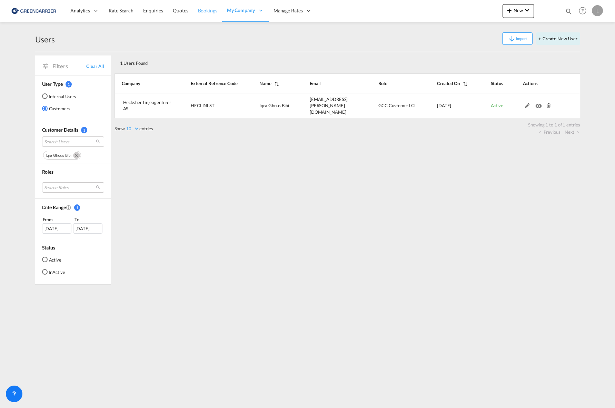
click at [203, 9] on span "Bookings" at bounding box center [207, 11] width 19 height 6
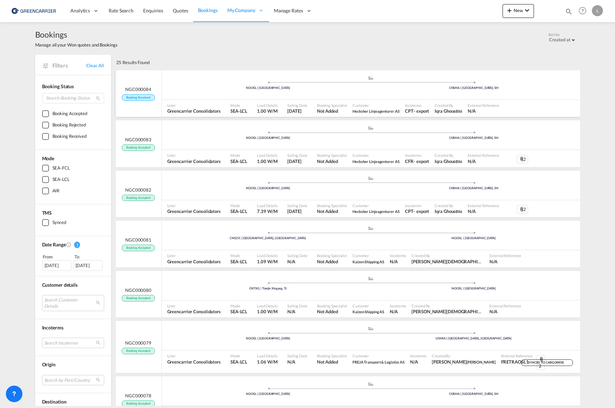
click at [189, 83] on span at bounding box center [268, 83] width 206 height 2
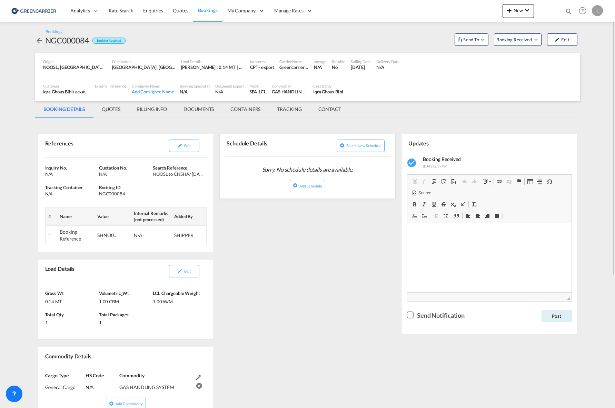
click at [72, 40] on div "NGC000084" at bounding box center [67, 40] width 44 height 11
copy div "NGC000084"
click at [112, 235] on div "SHNO00077389" at bounding box center [107, 235] width 21 height 7
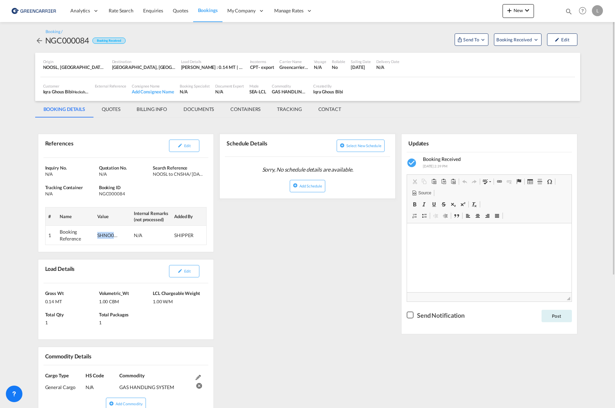
copy div "SHNO00077389"
click at [191, 111] on md-tab-item "DOCUMENTS" at bounding box center [198, 109] width 47 height 17
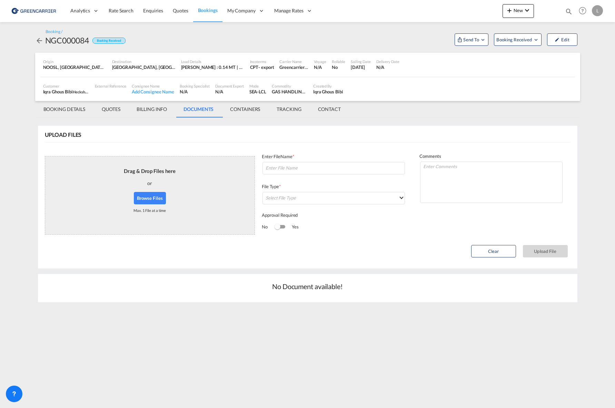
click at [161, 198] on button "Browse Files" at bounding box center [150, 198] width 32 height 12
click at [308, 171] on input at bounding box center [333, 168] width 142 height 12
drag, startPoint x: 424, startPoint y: 228, endPoint x: 389, endPoint y: 200, distance: 44.4
click at [424, 228] on div "Comments Approval Deadline * 30 Sep 2025" at bounding box center [491, 193] width 158 height 99
click at [327, 171] on input at bounding box center [333, 168] width 142 height 12
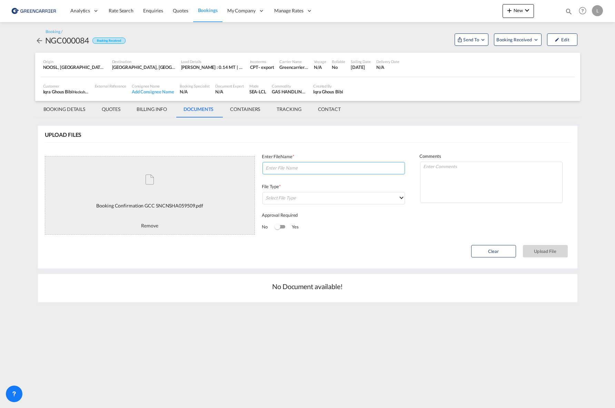
paste input "SNCNSHA059509"
type input "SNCNSHA059509"
click at [295, 198] on md-select "Select File Type DO/CRO Draft B/L Freight Invoice Commercial Invoice Original B…" at bounding box center [333, 198] width 142 height 12
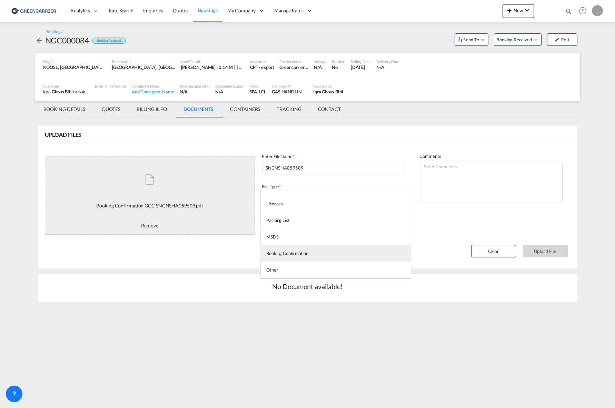
click at [310, 251] on md-option "Booking Confirmation" at bounding box center [336, 253] width 150 height 17
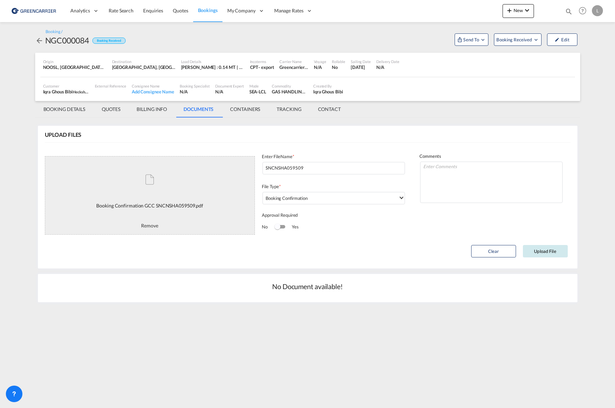
click at [545, 254] on button "Upload File" at bounding box center [545, 251] width 45 height 12
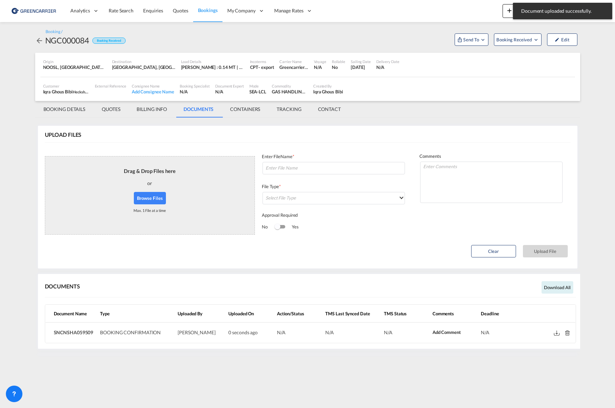
click at [142, 200] on button "Browse Files" at bounding box center [150, 198] width 32 height 12
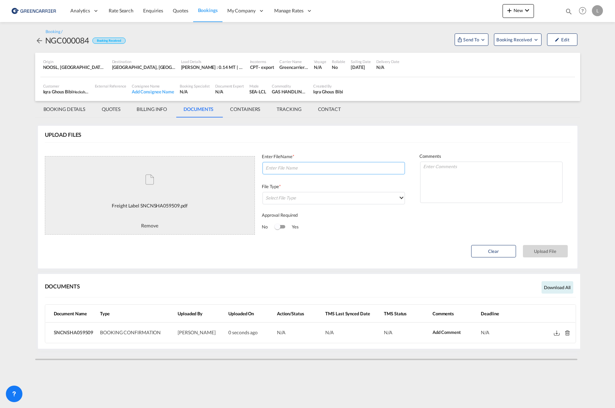
click at [312, 171] on input at bounding box center [333, 168] width 142 height 12
paste input "SNCNSHA059509"
type input "labels SNCNSHA059509"
click at [310, 195] on md-select "Select File Type" at bounding box center [333, 198] width 142 height 12
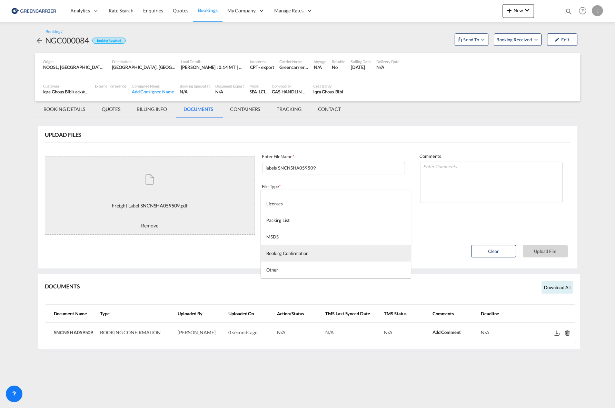
click at [306, 252] on div "Booking Confirmation" at bounding box center [287, 253] width 42 height 6
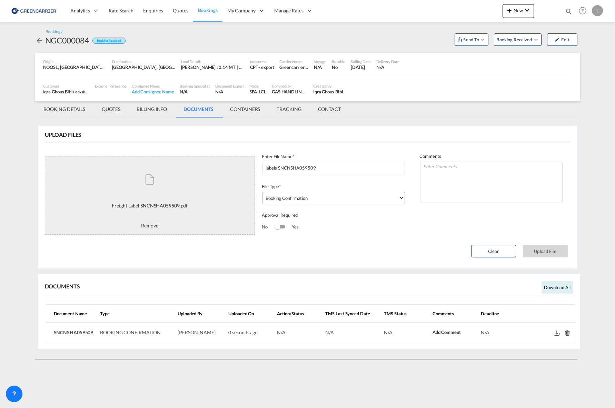
click at [323, 204] on md-select "Booking Confirmation" at bounding box center [333, 198] width 142 height 12
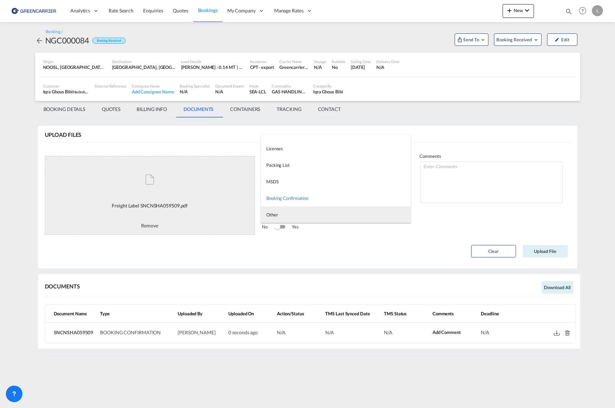
click at [299, 212] on md-option "Other" at bounding box center [336, 214] width 150 height 17
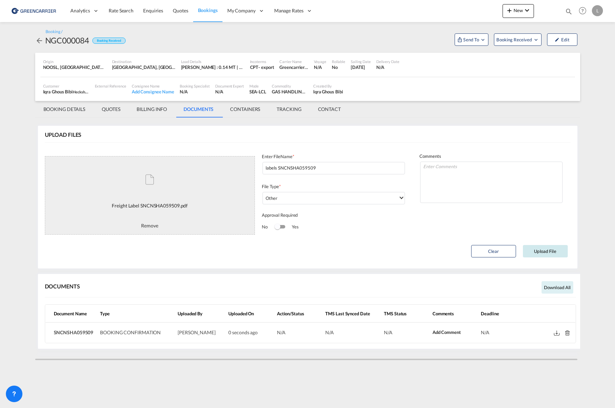
click at [560, 255] on button "Upload File" at bounding box center [545, 251] width 45 height 12
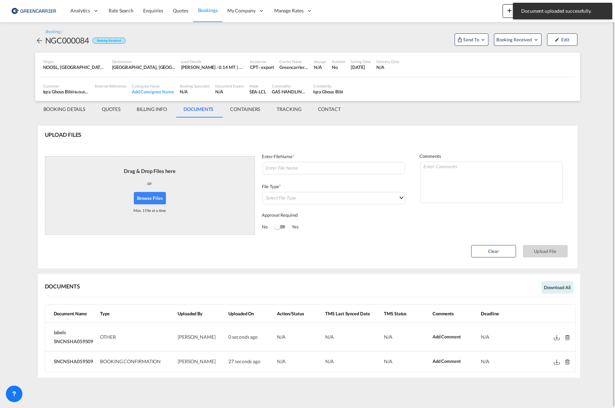
click at [71, 105] on md-tab-item "BOOKING DETAILS" at bounding box center [64, 109] width 59 height 17
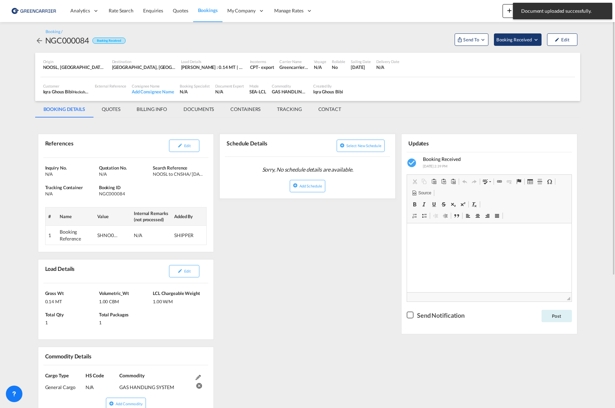
click at [512, 41] on span "Booking Received" at bounding box center [514, 39] width 36 height 7
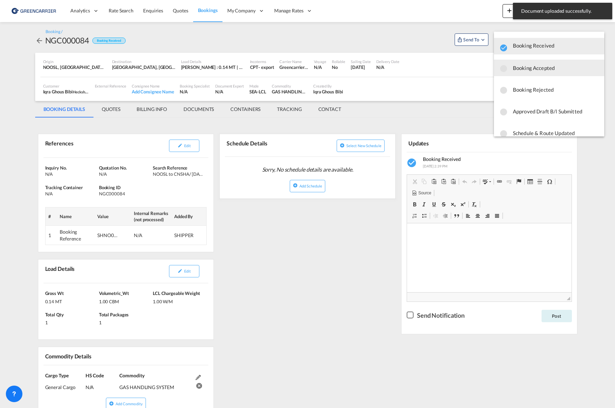
click at [550, 71] on span "Booking Accepted" at bounding box center [556, 68] width 86 height 12
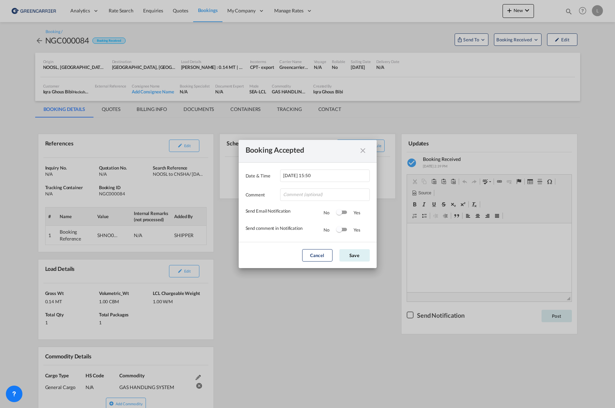
click at [334, 188] on div "Comment" at bounding box center [307, 191] width 124 height 19
drag, startPoint x: 333, startPoint y: 189, endPoint x: 332, endPoint y: 193, distance: 4.2
click at [333, 189] on input "Date & ..." at bounding box center [325, 195] width 90 height 12
type input "Takk for booking. Dokumenter vedlagt. Send oss dimensjoner asap"
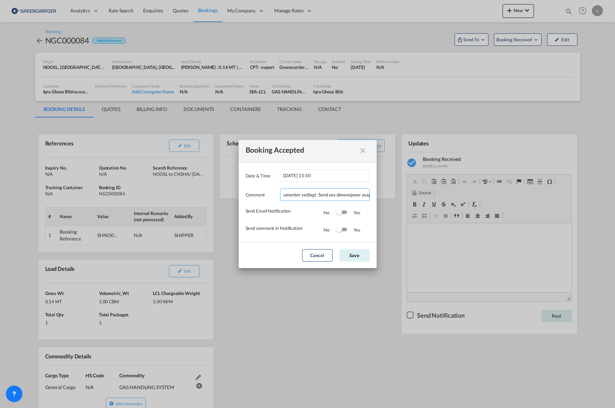
drag, startPoint x: 393, startPoint y: 195, endPoint x: 403, endPoint y: 196, distance: 9.4
click at [403, 196] on div "Booking Accepted Date & Time 2025-09-30 15:50 Comment Takk for booking. Dokumen…" at bounding box center [307, 204] width 615 height 408
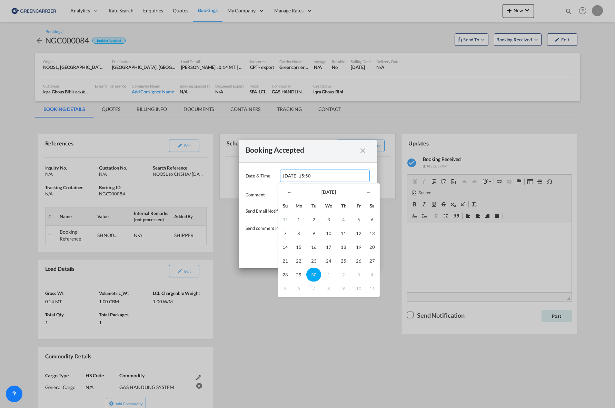
click at [342, 174] on input "2025-09-30 15:50" at bounding box center [325, 176] width 90 height 12
click at [251, 255] on md-dialog-actions "Cancel Save" at bounding box center [308, 255] width 138 height 26
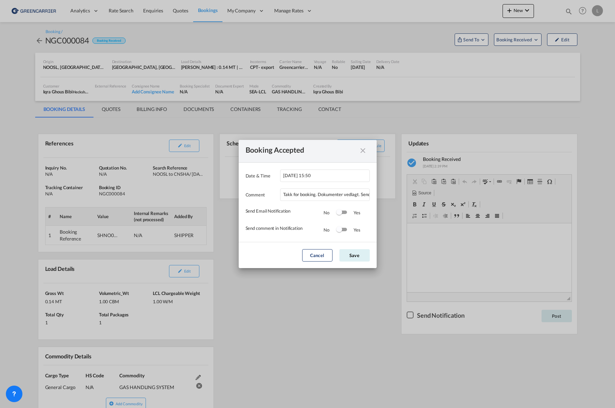
click at [342, 214] on div "Switch 1" at bounding box center [341, 213] width 10 height 8
click at [345, 227] on div "Switch 2" at bounding box center [341, 230] width 10 height 8
click at [351, 246] on md-dialog-actions "Cancel Save" at bounding box center [308, 255] width 138 height 26
click at [351, 252] on button "Save" at bounding box center [354, 255] width 30 height 12
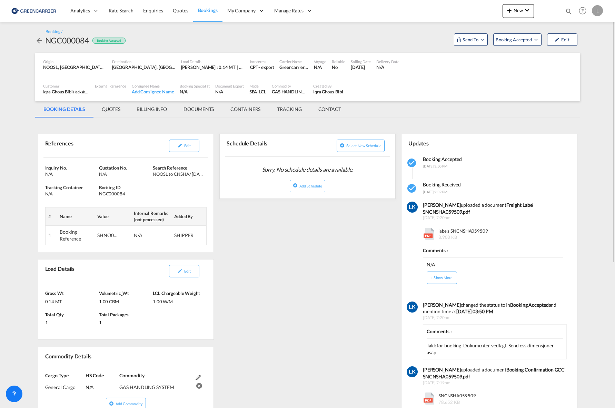
click at [206, 12] on span "Bookings" at bounding box center [208, 10] width 20 height 6
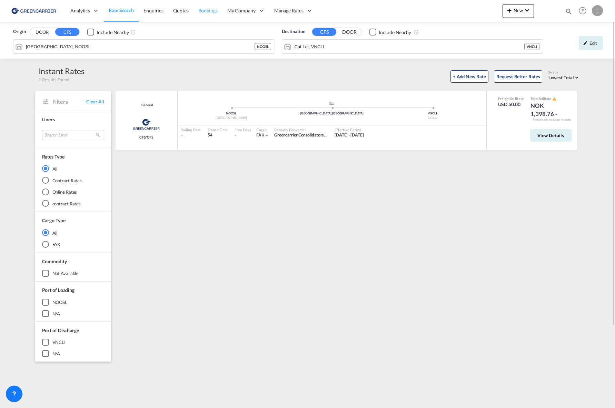
click at [198, 11] on span "Bookings" at bounding box center [207, 11] width 19 height 6
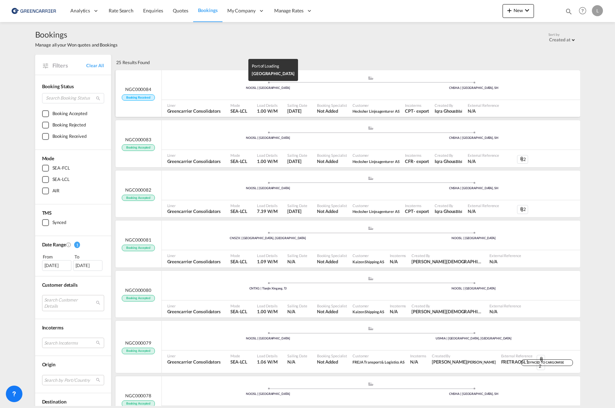
click at [217, 88] on div "NOOSL | [GEOGRAPHIC_DATA]" at bounding box center [268, 88] width 206 height 4
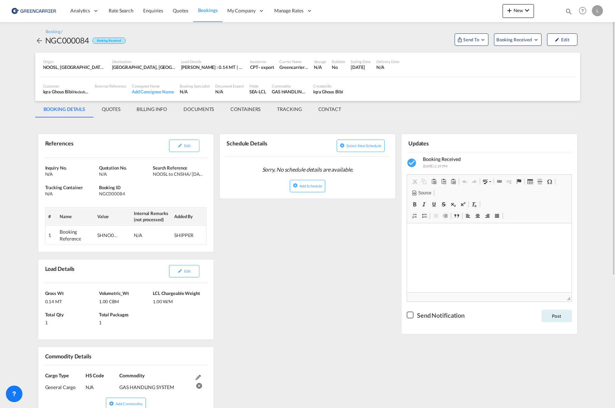
click at [105, 238] on div "SHNO00077389" at bounding box center [107, 235] width 21 height 7
copy div "SHNO00077389"
